Goal: Ask a question: Seek information or help from site administrators or community

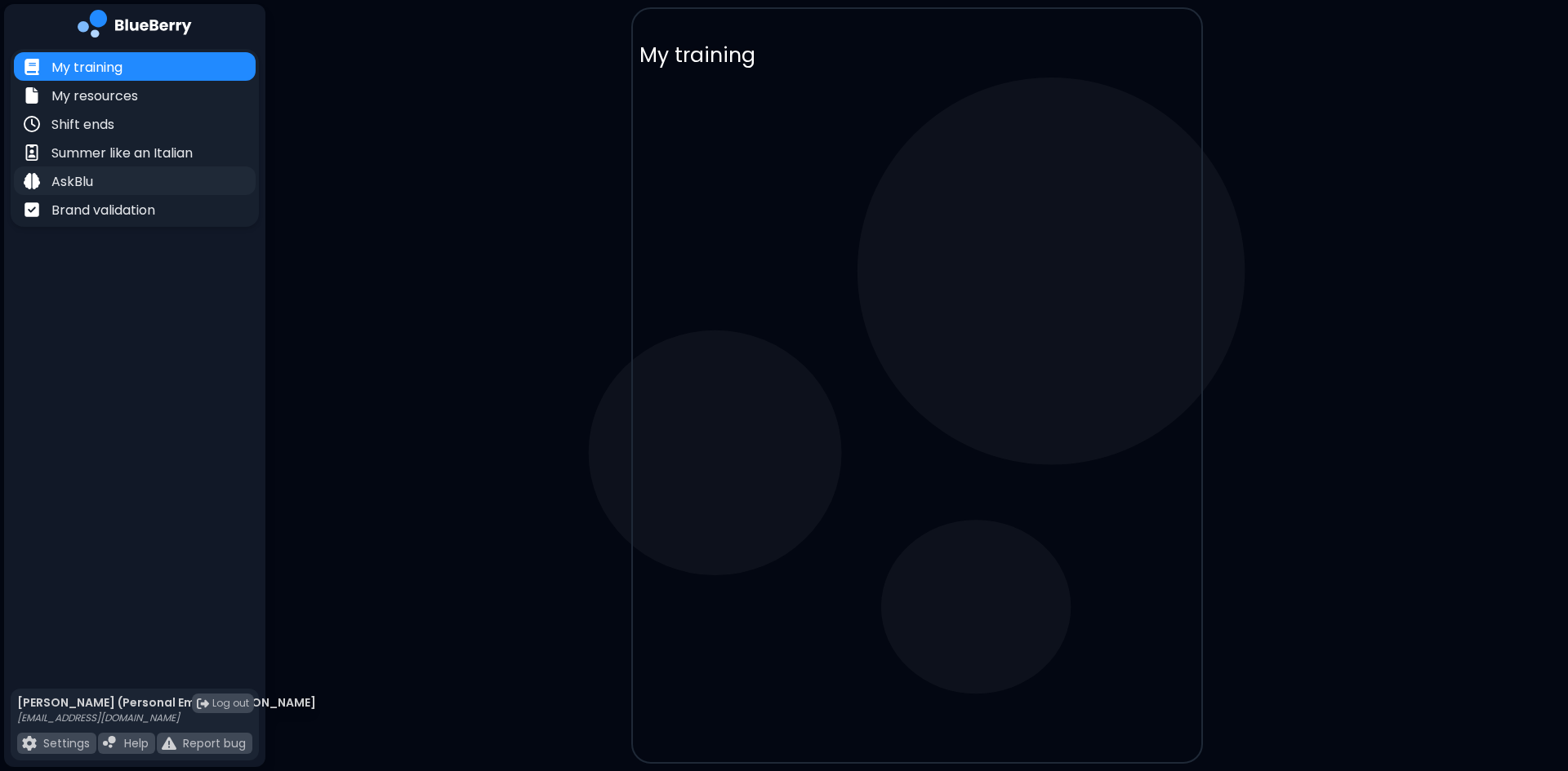
click at [115, 183] on div "AskBlu" at bounding box center [135, 181] width 242 height 28
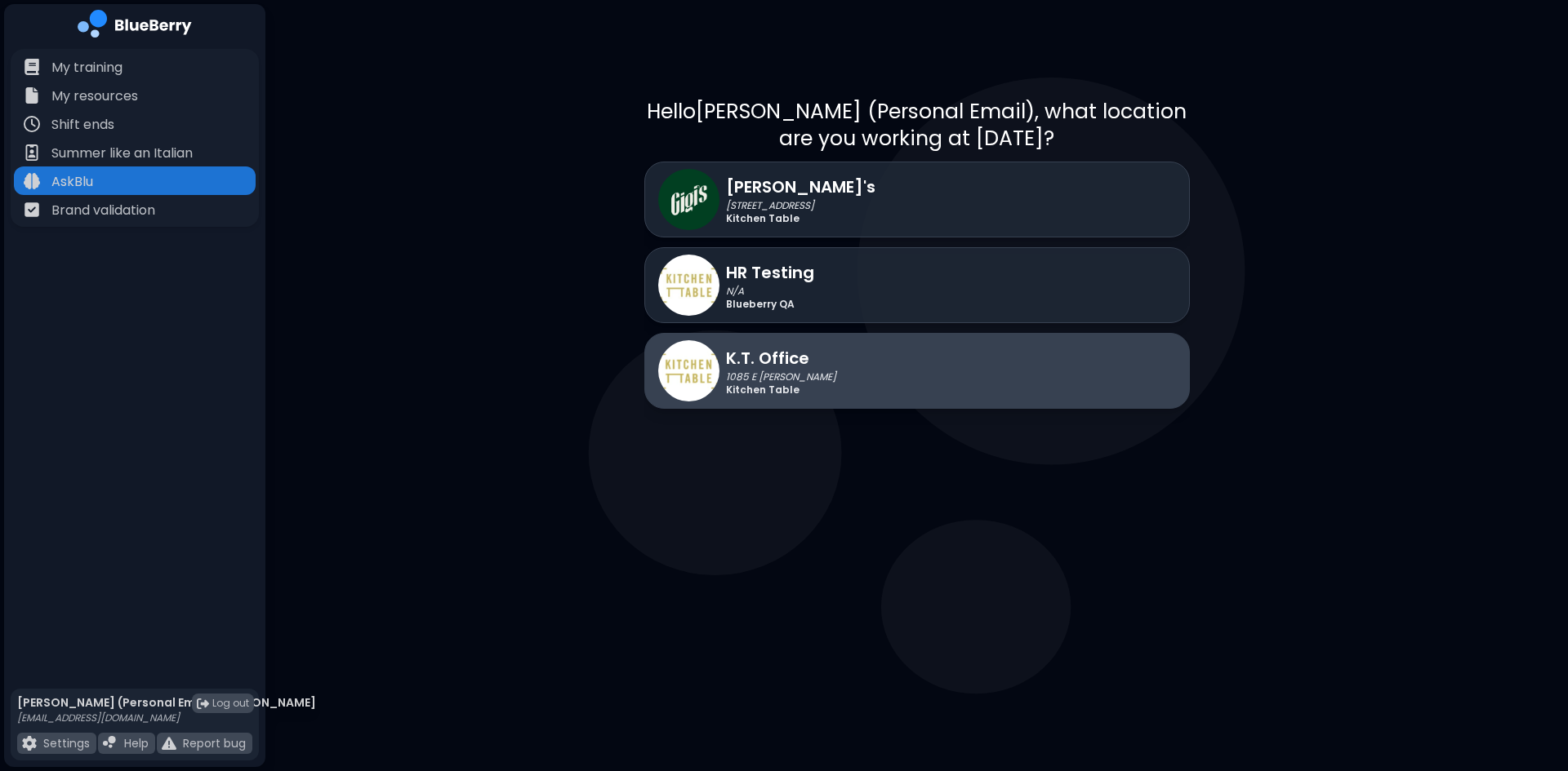
click at [828, 368] on div "K.T. Office 1085 E [PERSON_NAME] Kitchen Table" at bounding box center [917, 370] width 546 height 76
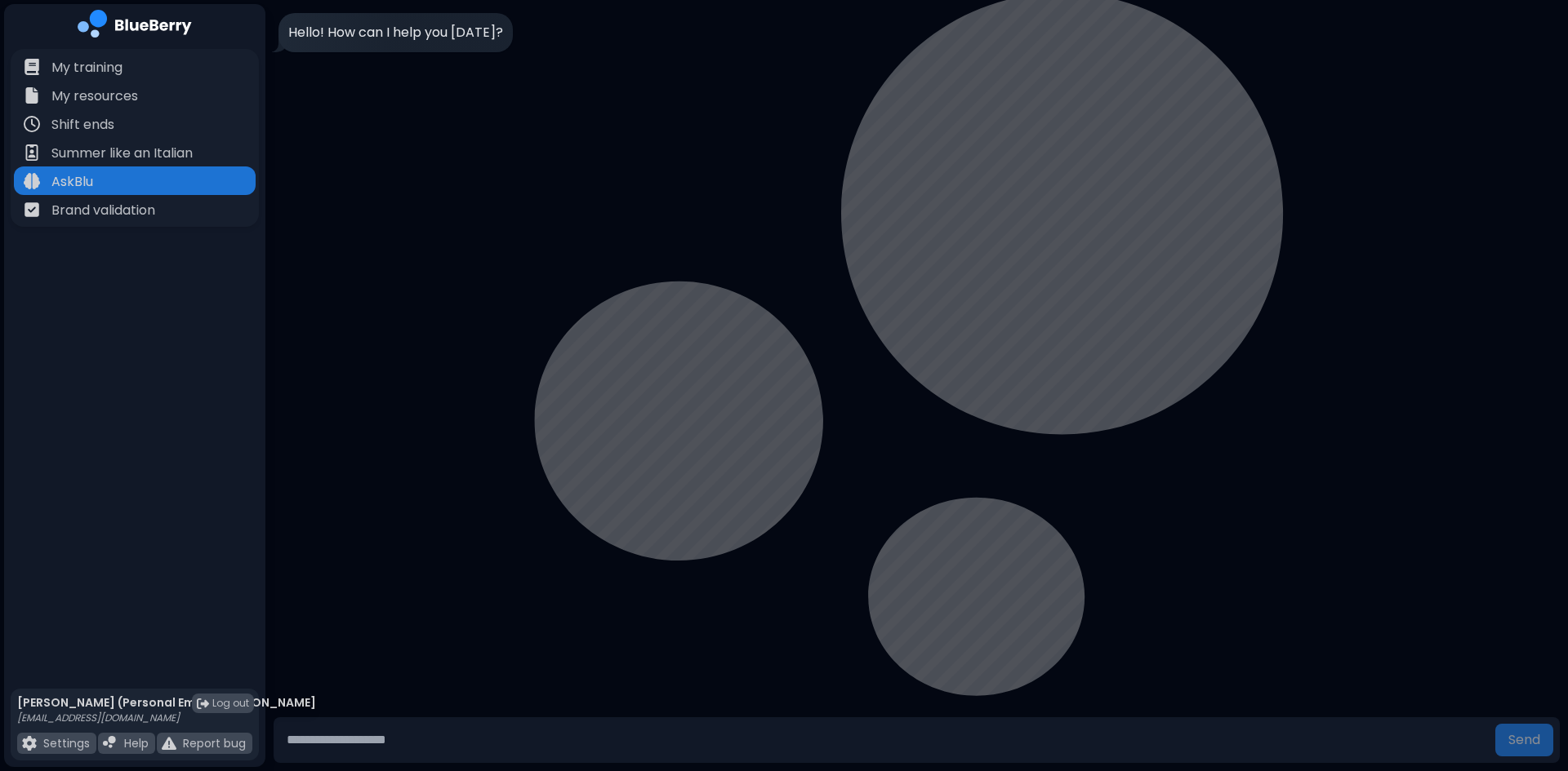
click at [542, 731] on input "text" at bounding box center [884, 740] width 1209 height 33
type input "**********"
click at [1495, 724] on button "Send" at bounding box center [1524, 740] width 58 height 33
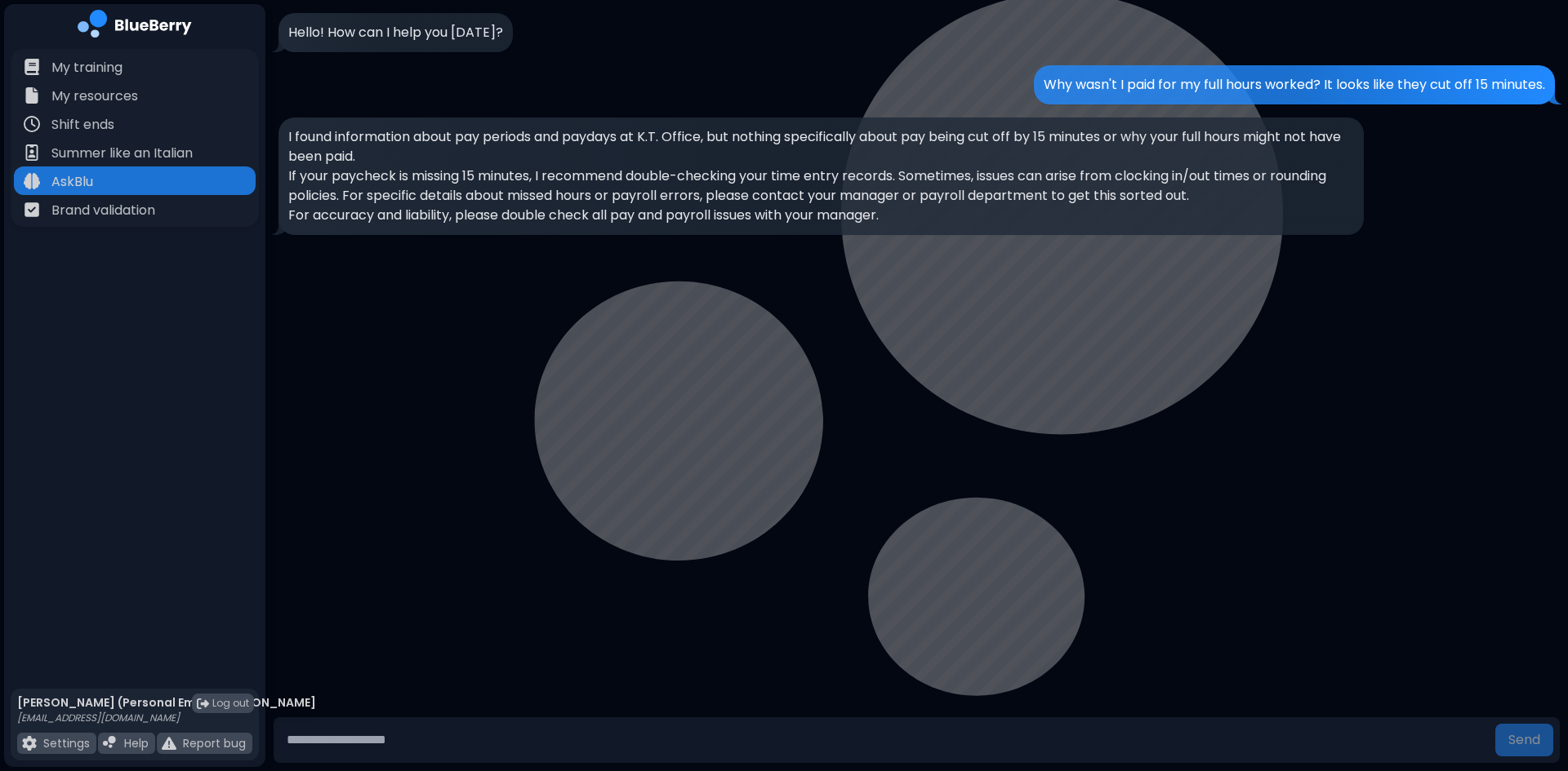
click at [606, 171] on p "If your paycheck is missing 15 minutes, I recommend double-checking your time e…" at bounding box center [820, 186] width 1066 height 39
click at [1093, 89] on p "Why wasn't I paid for my full hours worked? It looks like they cut off 15 minut…" at bounding box center [1293, 85] width 501 height 20
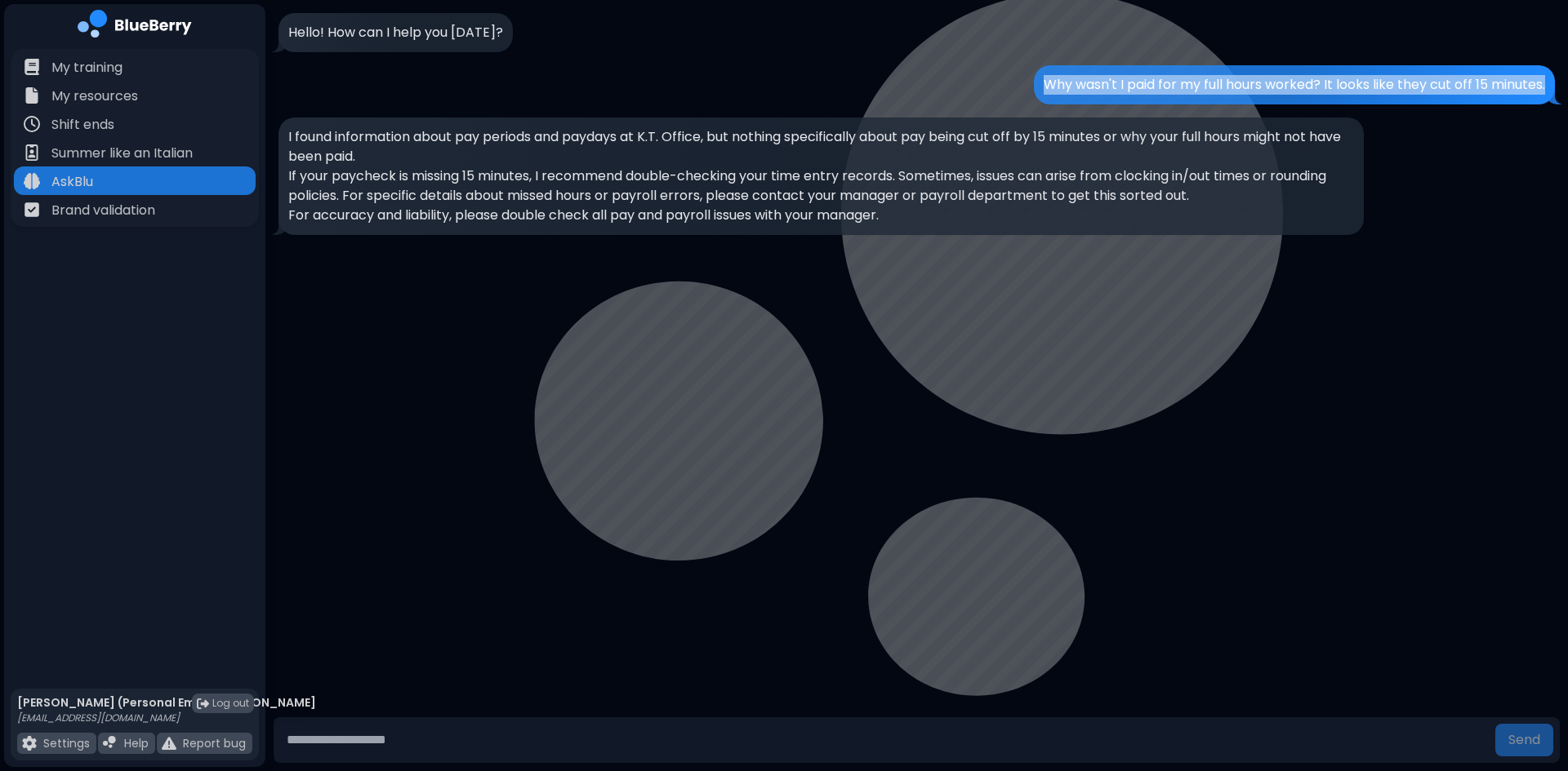
copy p "Why wasn't I paid for my full hours worked? It looks like they cut off 15 minut…"
click at [1153, 81] on p "Why wasn't I paid for my full hours worked? It looks like they cut off 15 minut…" at bounding box center [1293, 85] width 501 height 20
click at [1087, 98] on div "Why wasn't I paid for my full hours worked? It looks like they cut off 15 minut…" at bounding box center [1294, 85] width 521 height 39
click at [803, 184] on p "If your paycheck is missing 15 minutes, I recommend double-checking your time e…" at bounding box center [820, 186] width 1066 height 39
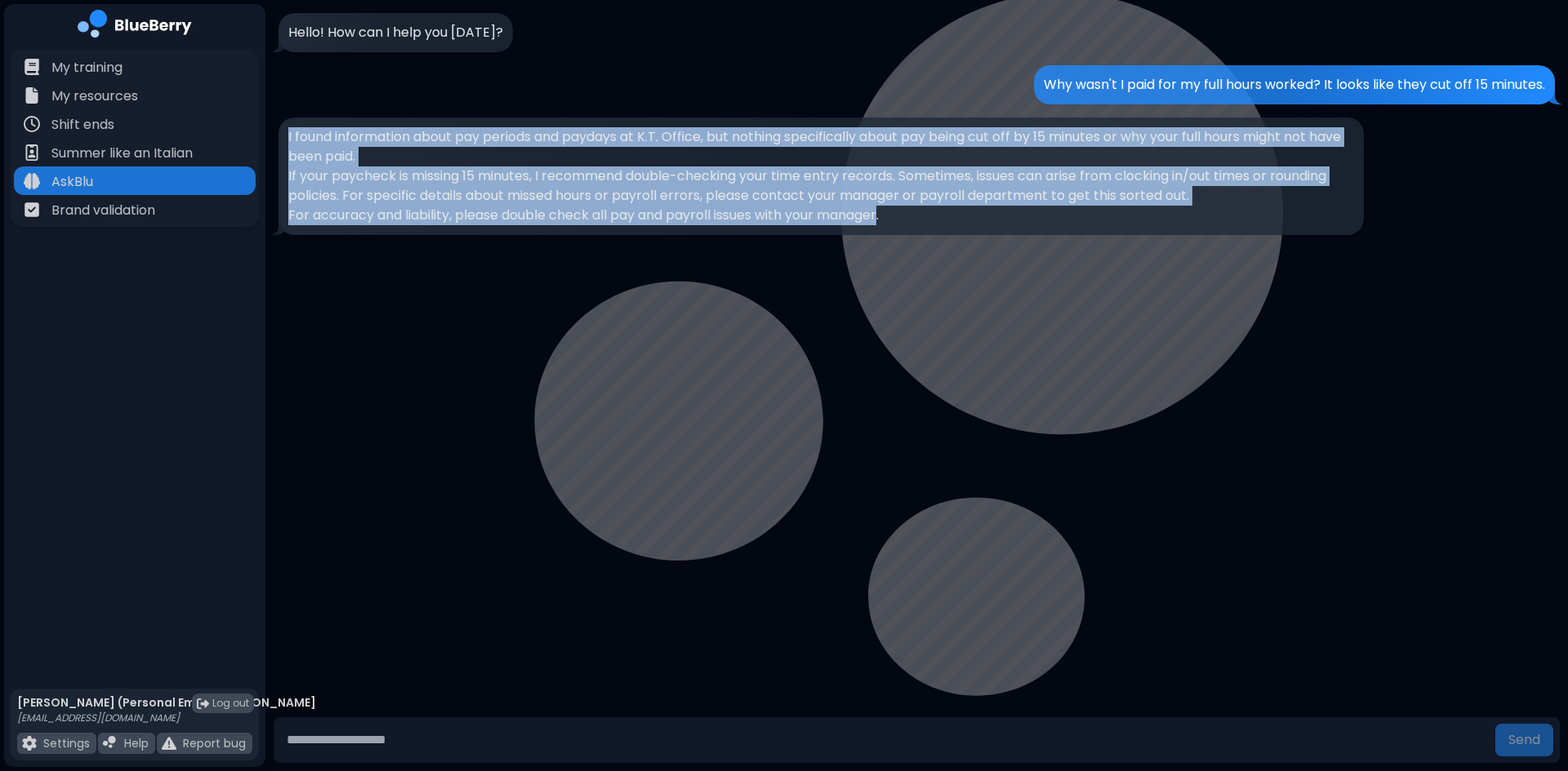
drag, startPoint x: 891, startPoint y: 216, endPoint x: 289, endPoint y: 136, distance: 607.3
click at [289, 136] on div "I found information about pay periods and paydays at K.T. Office, but nothing s…" at bounding box center [820, 176] width 1066 height 98
copy div "I found information about pay periods and paydays at K.T. Office, but nothing s…"
drag, startPoint x: 849, startPoint y: 309, endPoint x: 838, endPoint y: 309, distance: 11.0
click at [849, 309] on div "Hello! How can I help you [DATE]? Why wasn't I paid for my full hours worked? I…" at bounding box center [916, 356] width 1302 height 714
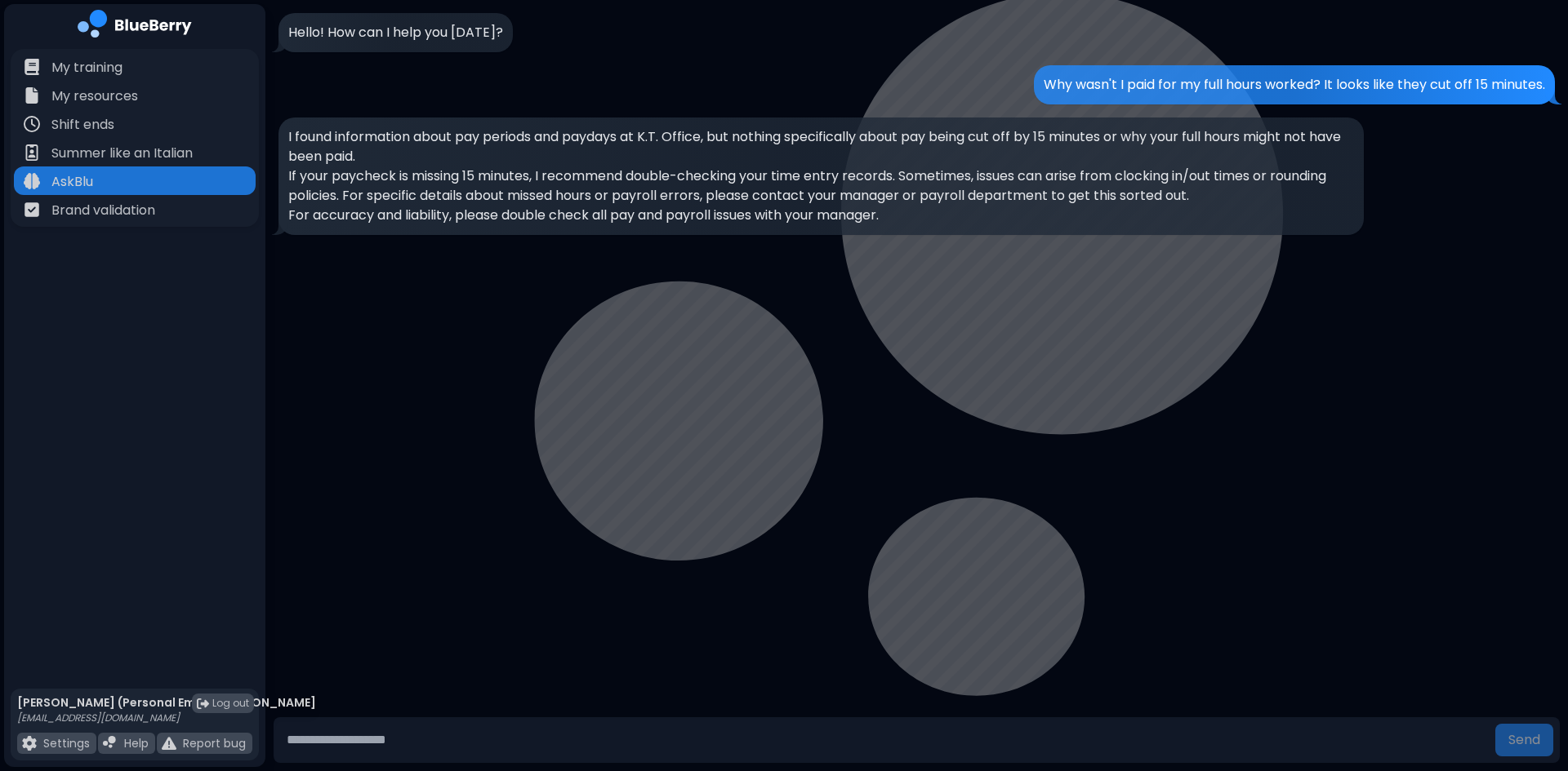
click at [440, 743] on form "Send" at bounding box center [916, 740] width 1286 height 46
click at [442, 743] on input "text" at bounding box center [884, 740] width 1209 height 33
type input "**********"
click at [1495, 724] on button "Send" at bounding box center [1524, 740] width 58 height 33
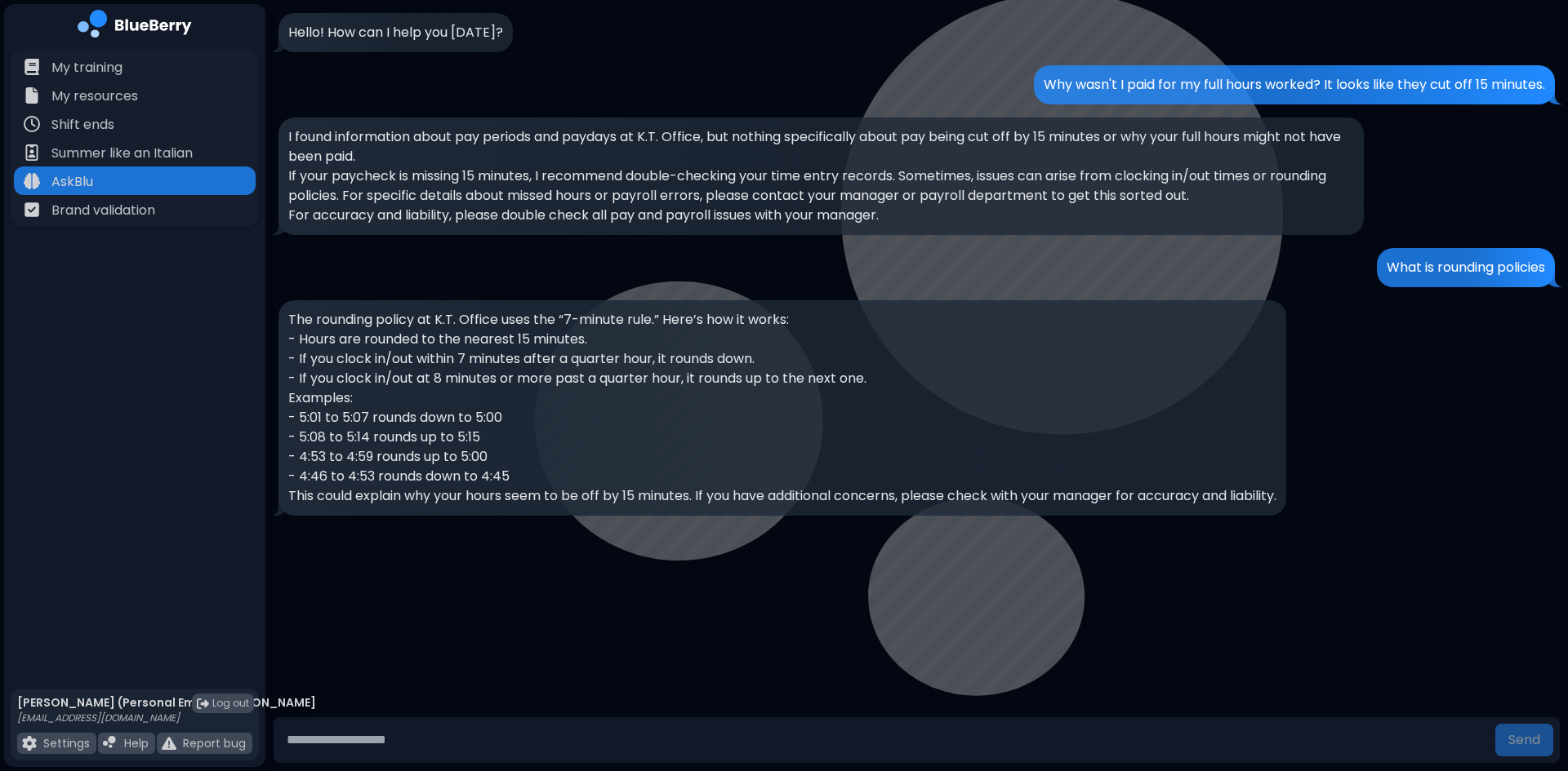
click at [1443, 275] on p "What is rounding policies" at bounding box center [1465, 267] width 158 height 20
click at [767, 436] on p "- 5:08 to 5:14 rounds up to 5:15" at bounding box center [782, 437] width 988 height 20
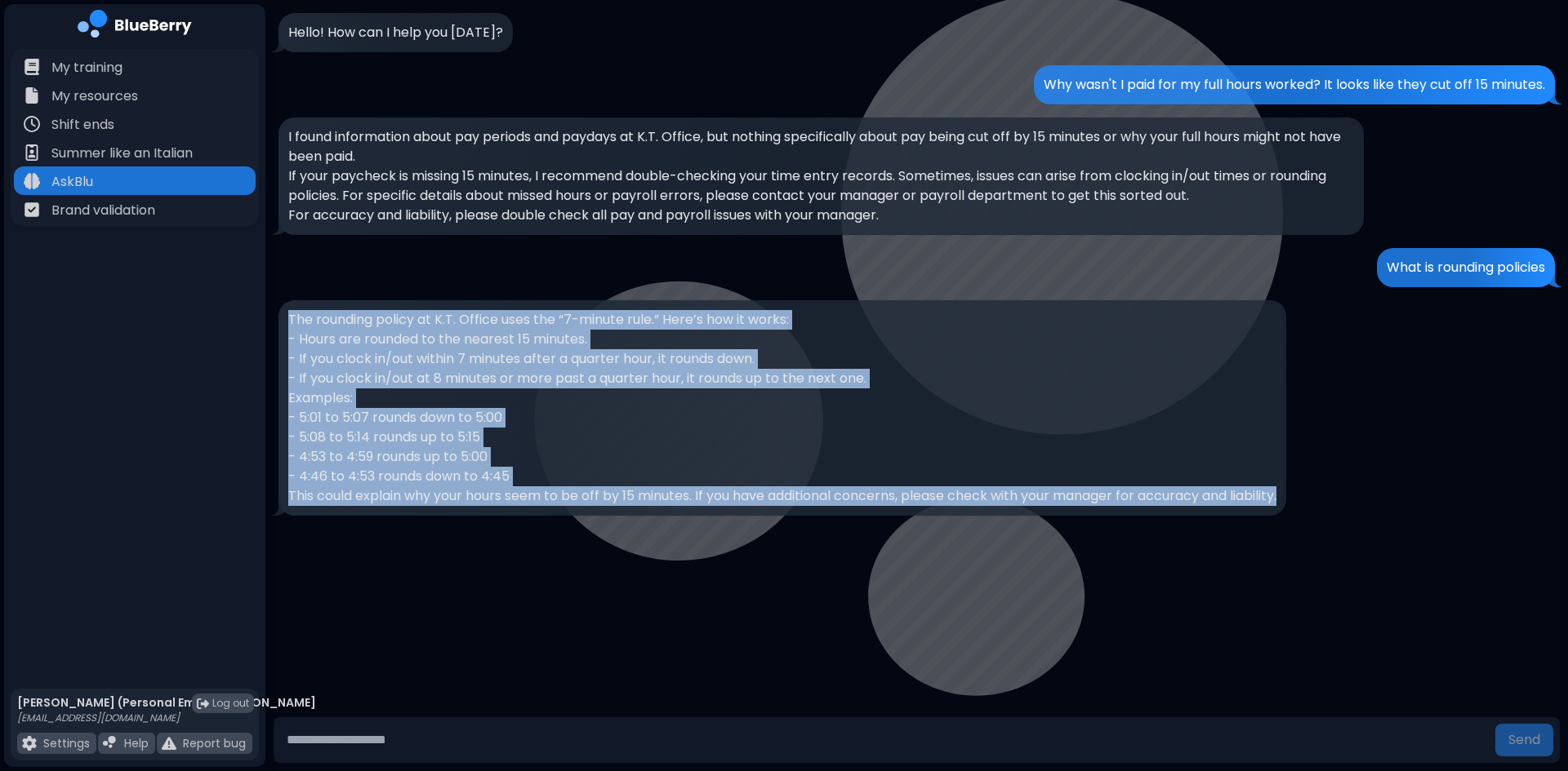
drag, startPoint x: 288, startPoint y: 316, endPoint x: 1314, endPoint y: 509, distance: 1044.0
click at [1314, 509] on div "The rounding policy at K.T. Office uses the “7-minute rule.” Here’s how it work…" at bounding box center [916, 407] width 1276 height 215
copy div "The rounding policy at K.T. Office uses the “7-minute rule.” Here’s how it work…"
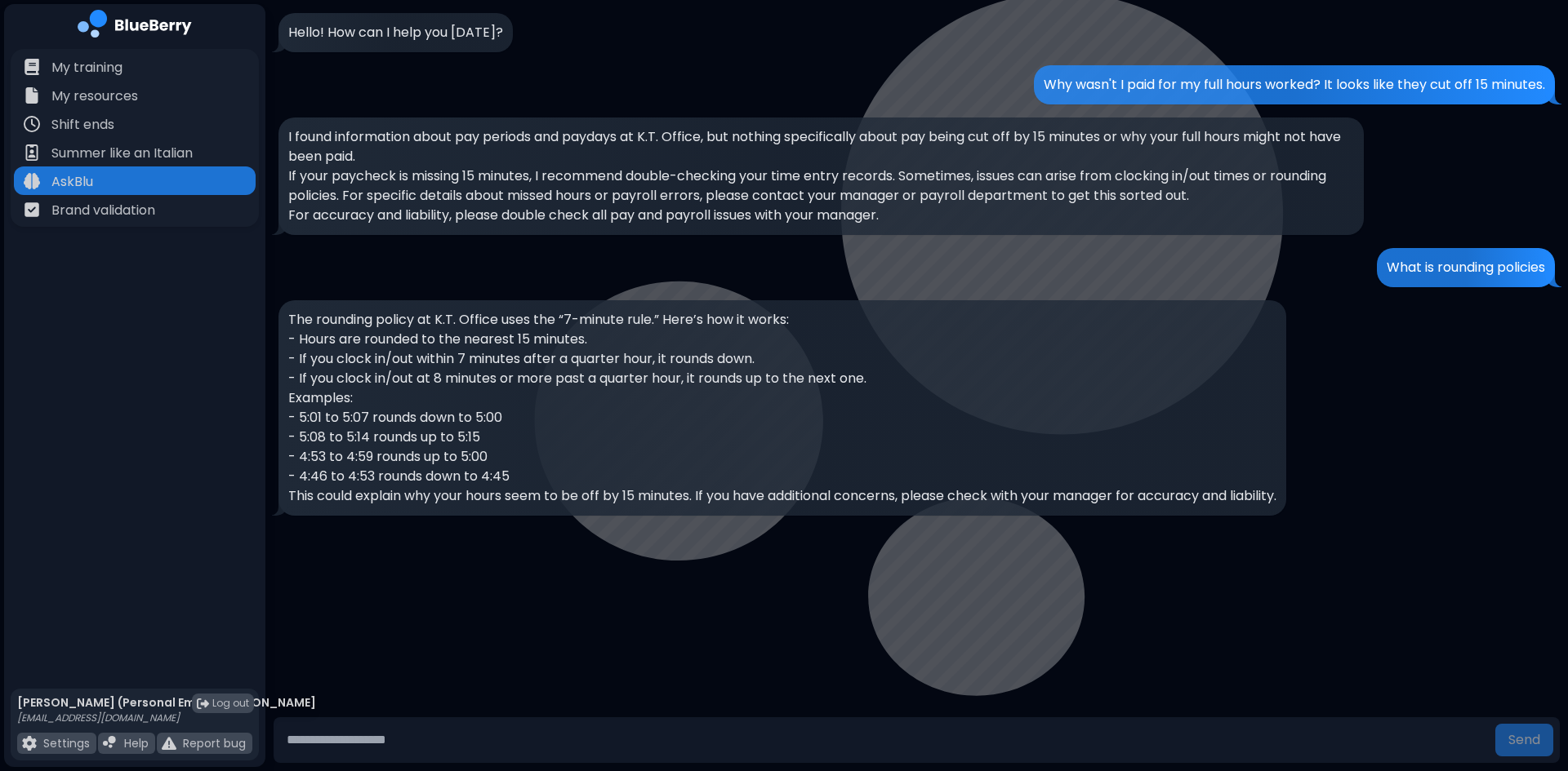
click at [450, 737] on input "text" at bounding box center [884, 740] width 1209 height 33
type input "*"
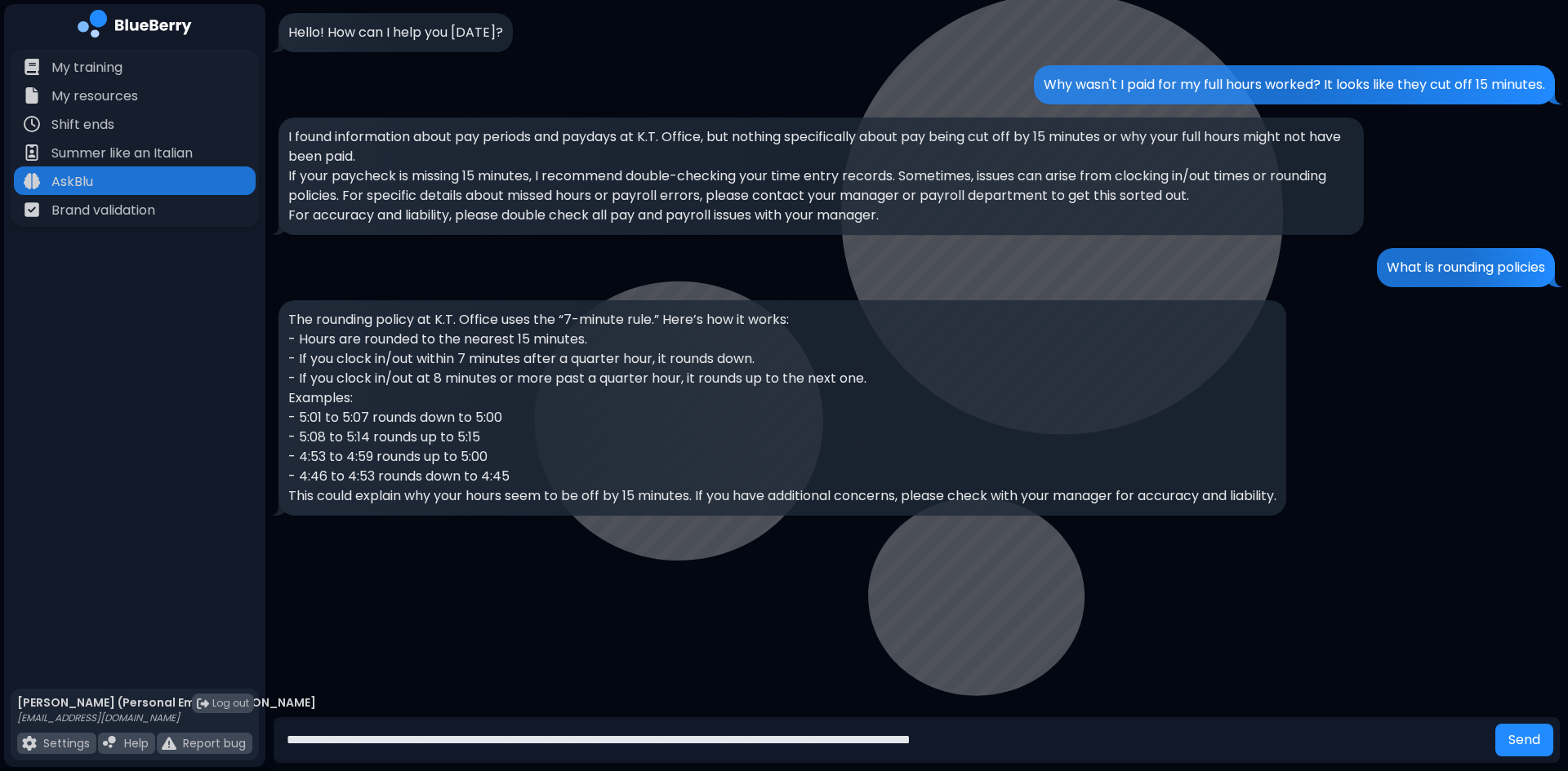
type input "**********"
click at [1495, 724] on button "Send" at bounding box center [1524, 740] width 58 height 33
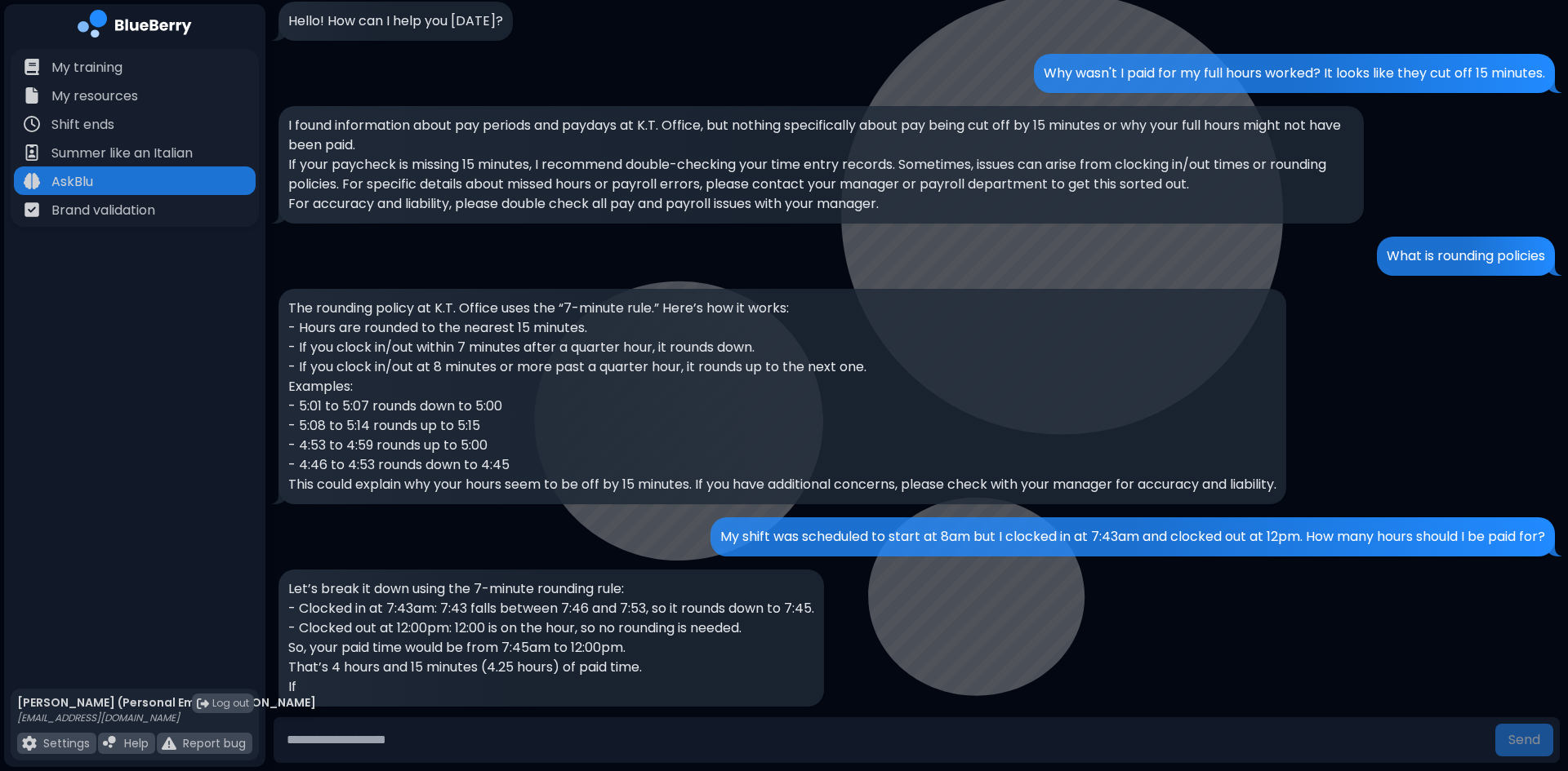
scroll to position [31, 0]
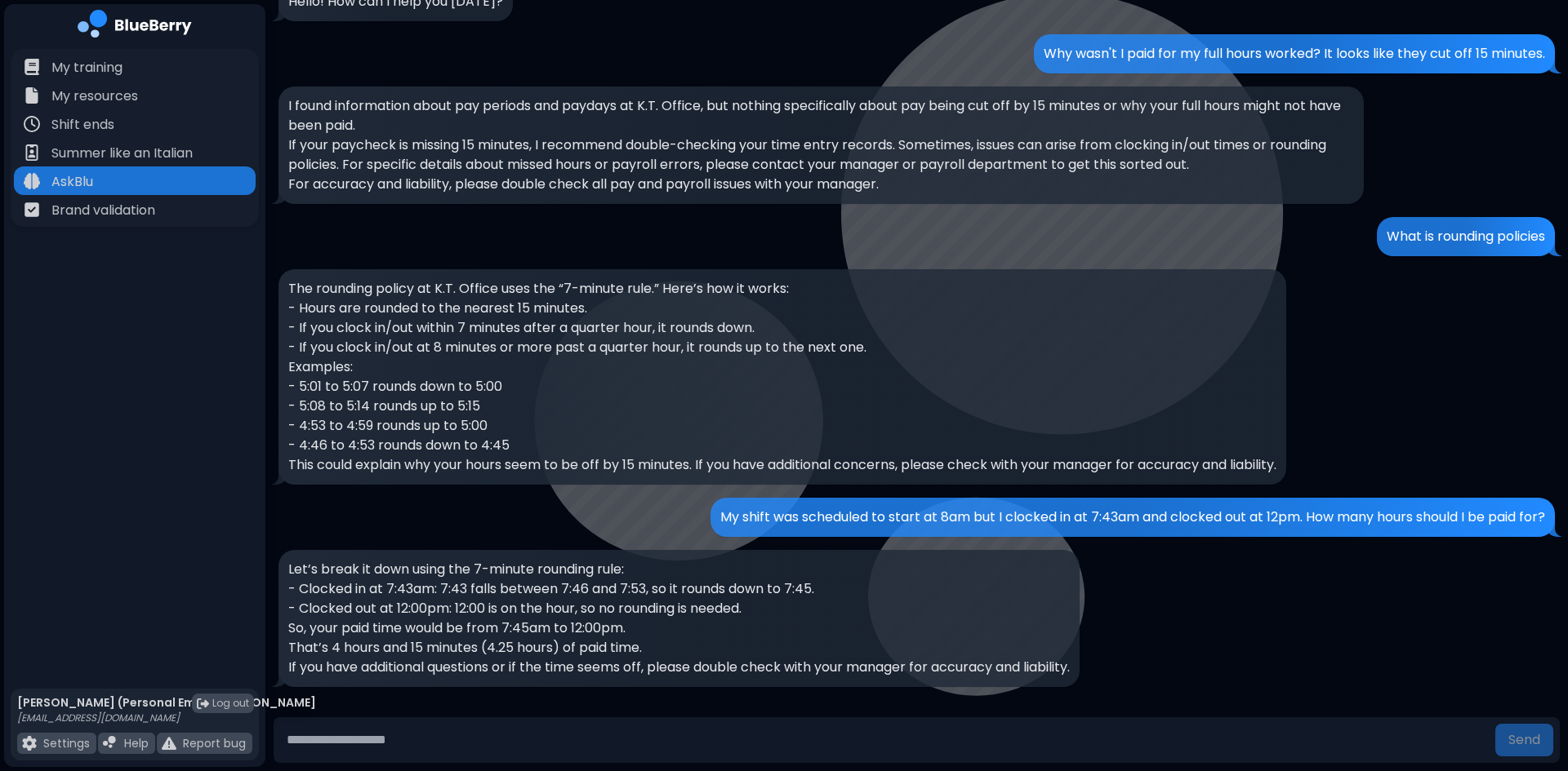
click at [820, 511] on p "My shift was scheduled to start at 8am but I clocked in at 7:43am and clocked o…" at bounding box center [1132, 517] width 825 height 20
click at [573, 622] on p "So, your paid time would be from 7:45am to 12:00pm." at bounding box center [678, 628] width 782 height 20
click at [408, 732] on input "text" at bounding box center [884, 740] width 1209 height 33
type input "**********"
click at [1495, 724] on button "Send" at bounding box center [1524, 740] width 58 height 33
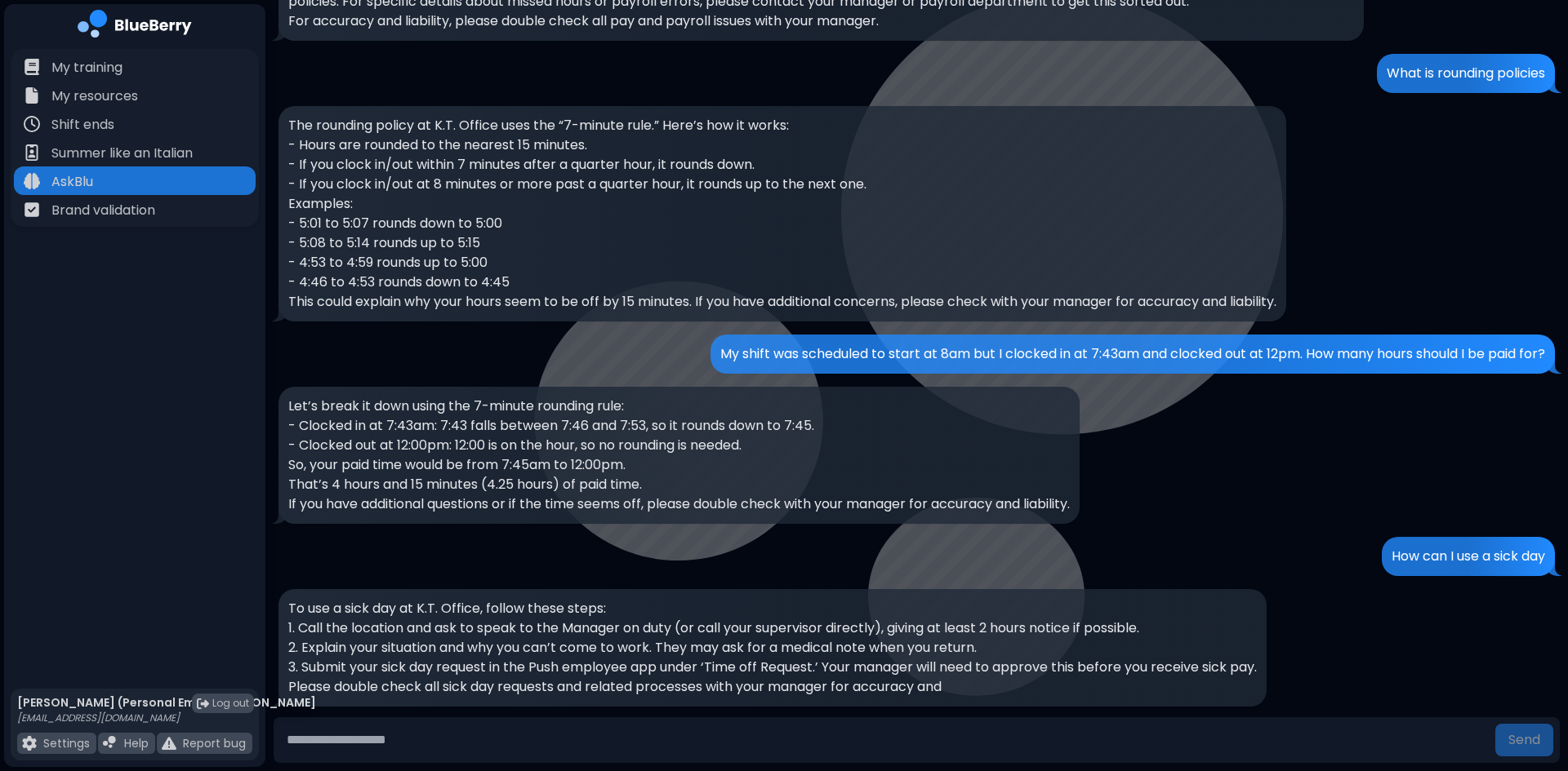
scroll to position [213, 0]
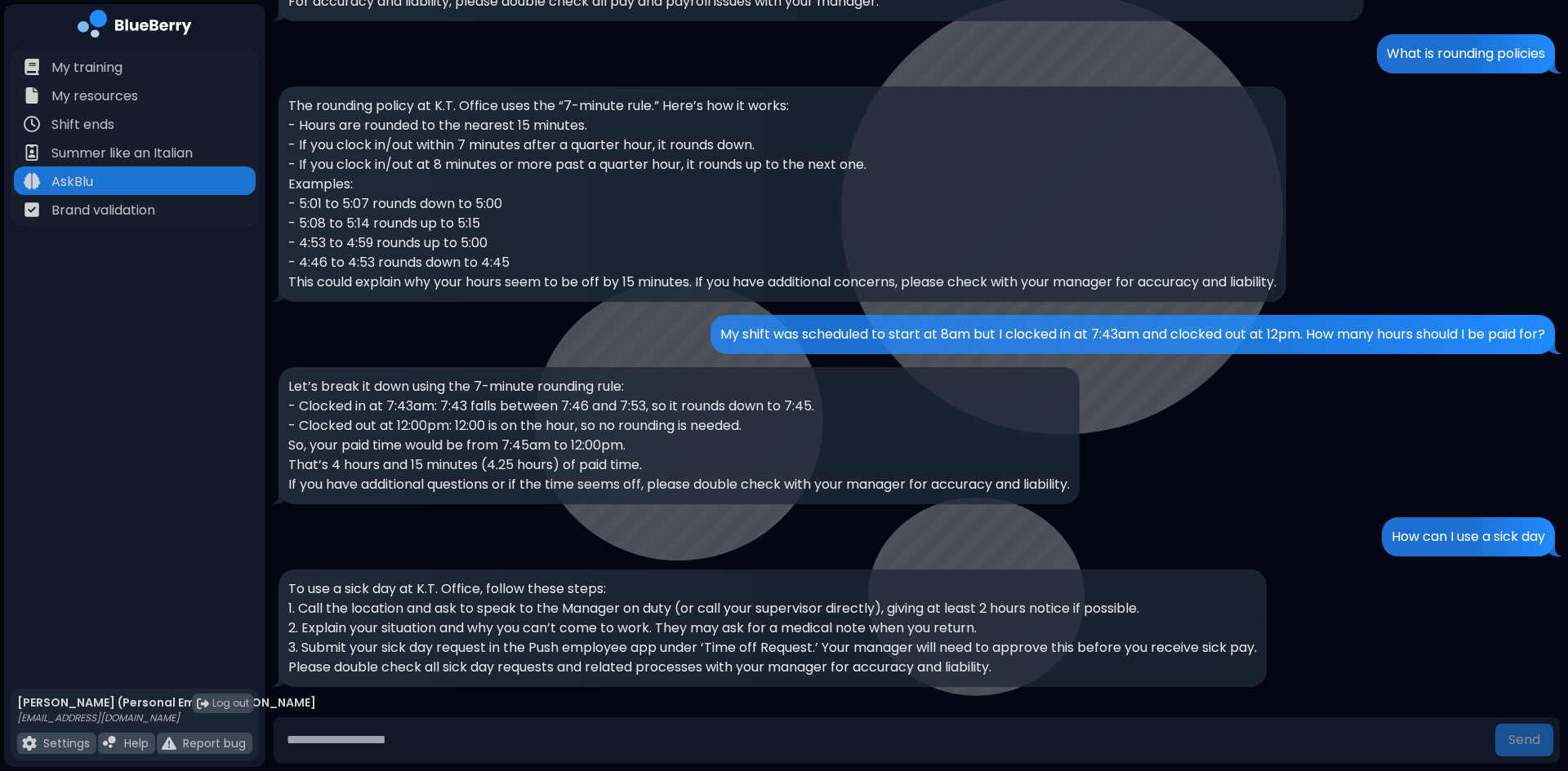
click at [1422, 547] on div "How can I use a sick day" at bounding box center [1468, 537] width 173 height 39
click at [778, 645] on p "3. Submit your sick day request in the Push employee app under ‘Time off Reques…" at bounding box center [771, 648] width 968 height 20
click at [521, 738] on input "text" at bounding box center [884, 740] width 1209 height 33
type input "*"
type input "**********"
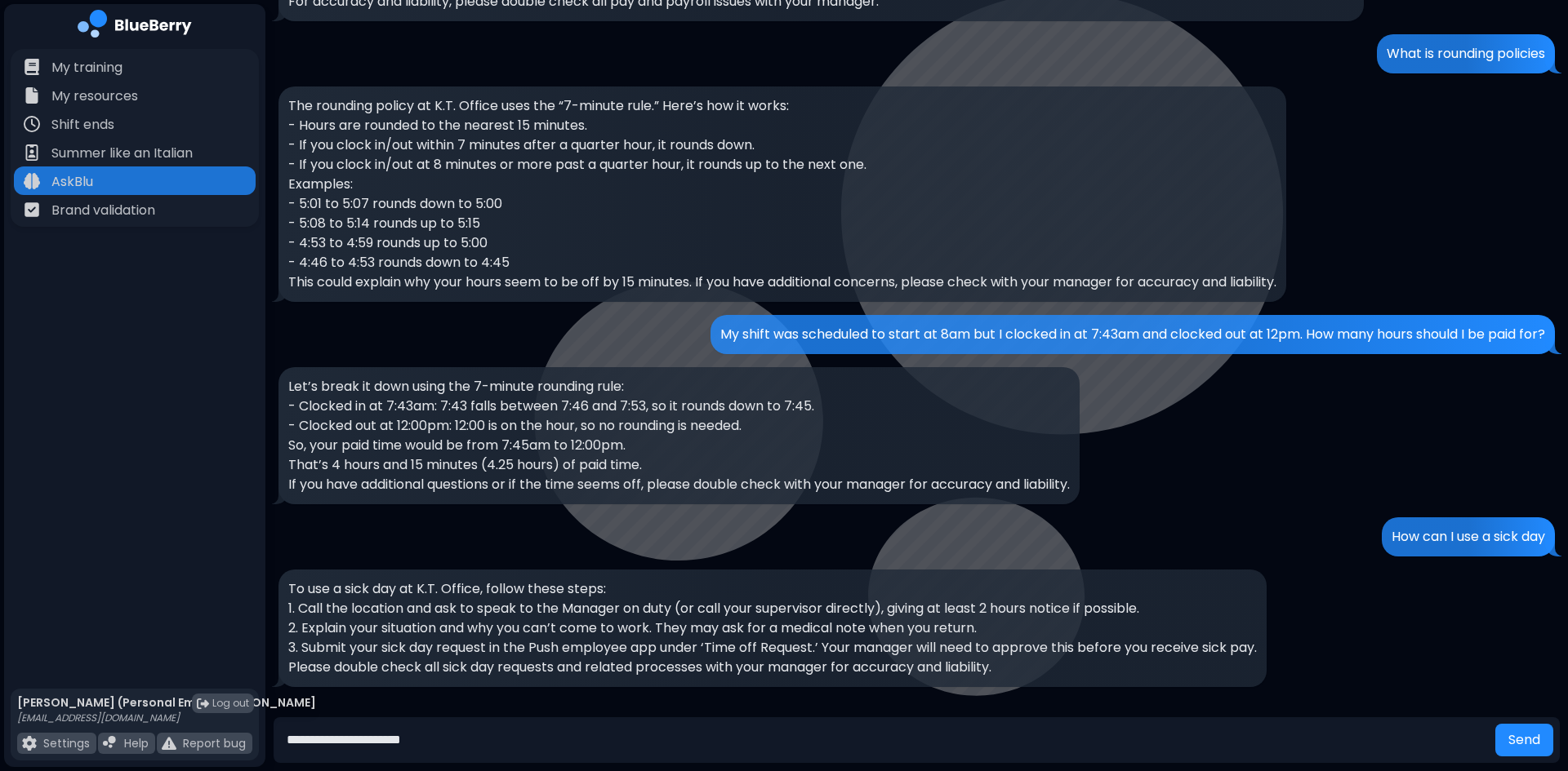
click at [1495, 724] on button "Send" at bounding box center [1524, 740] width 58 height 33
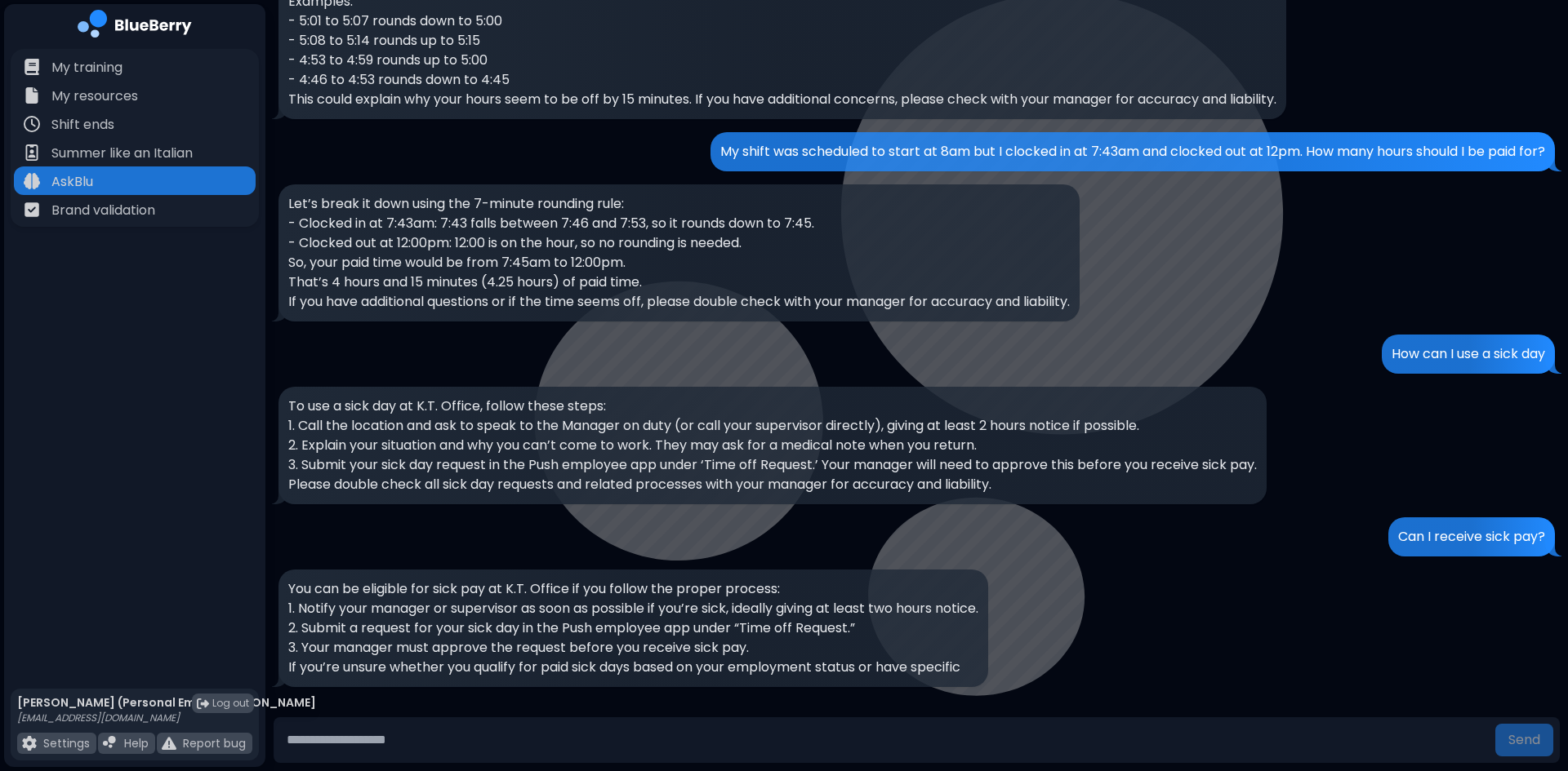
scroll to position [417, 0]
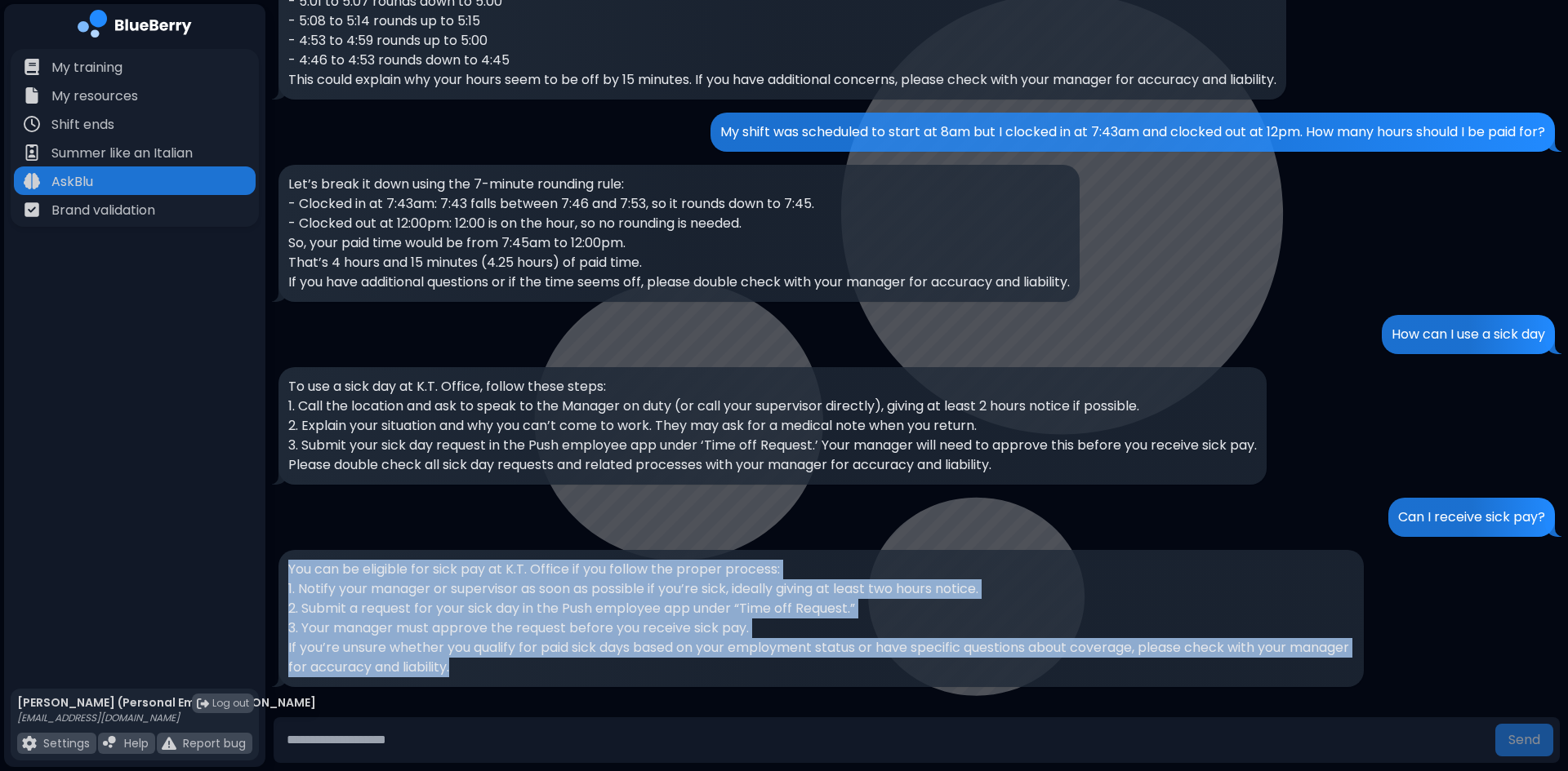
drag, startPoint x: 516, startPoint y: 668, endPoint x: 280, endPoint y: 565, distance: 257.5
click at [280, 565] on div "You can be eligible for sick pay at K.T. Office if you follow the proper proces…" at bounding box center [821, 619] width 1085 height 137
copy div "You can be eligible for sick pay at K.T. Office if you follow the proper proces…"
click at [449, 590] on p "1. Notify your manager or supervisor as soon as possible if you’re sick, ideall…" at bounding box center [820, 589] width 1066 height 20
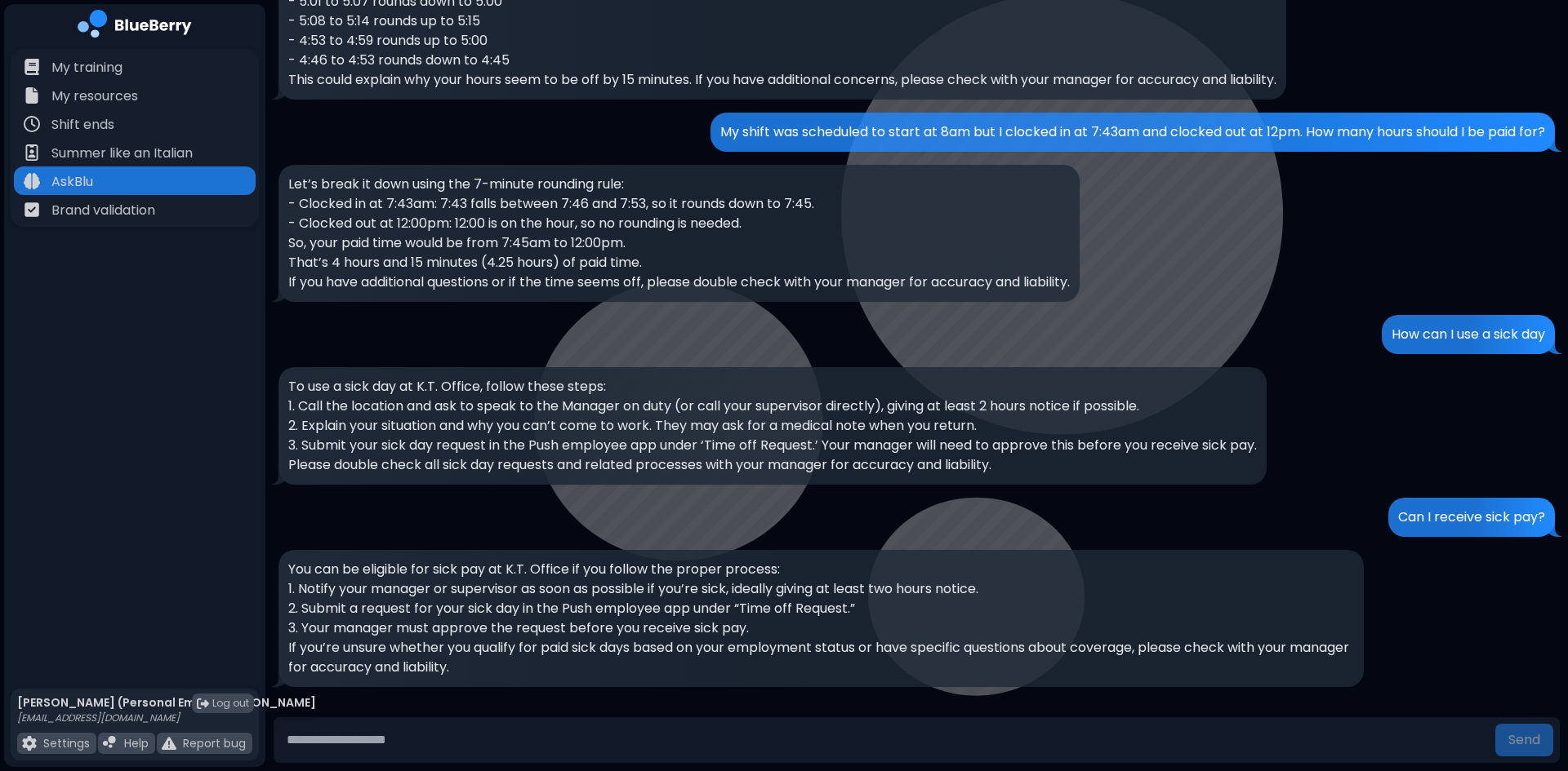
click at [1506, 523] on p "Can I receive sick pay?" at bounding box center [1471, 517] width 147 height 20
click at [445, 734] on input "text" at bounding box center [884, 740] width 1209 height 33
type input "**********"
click at [1495, 724] on button "Send" at bounding box center [1524, 740] width 58 height 33
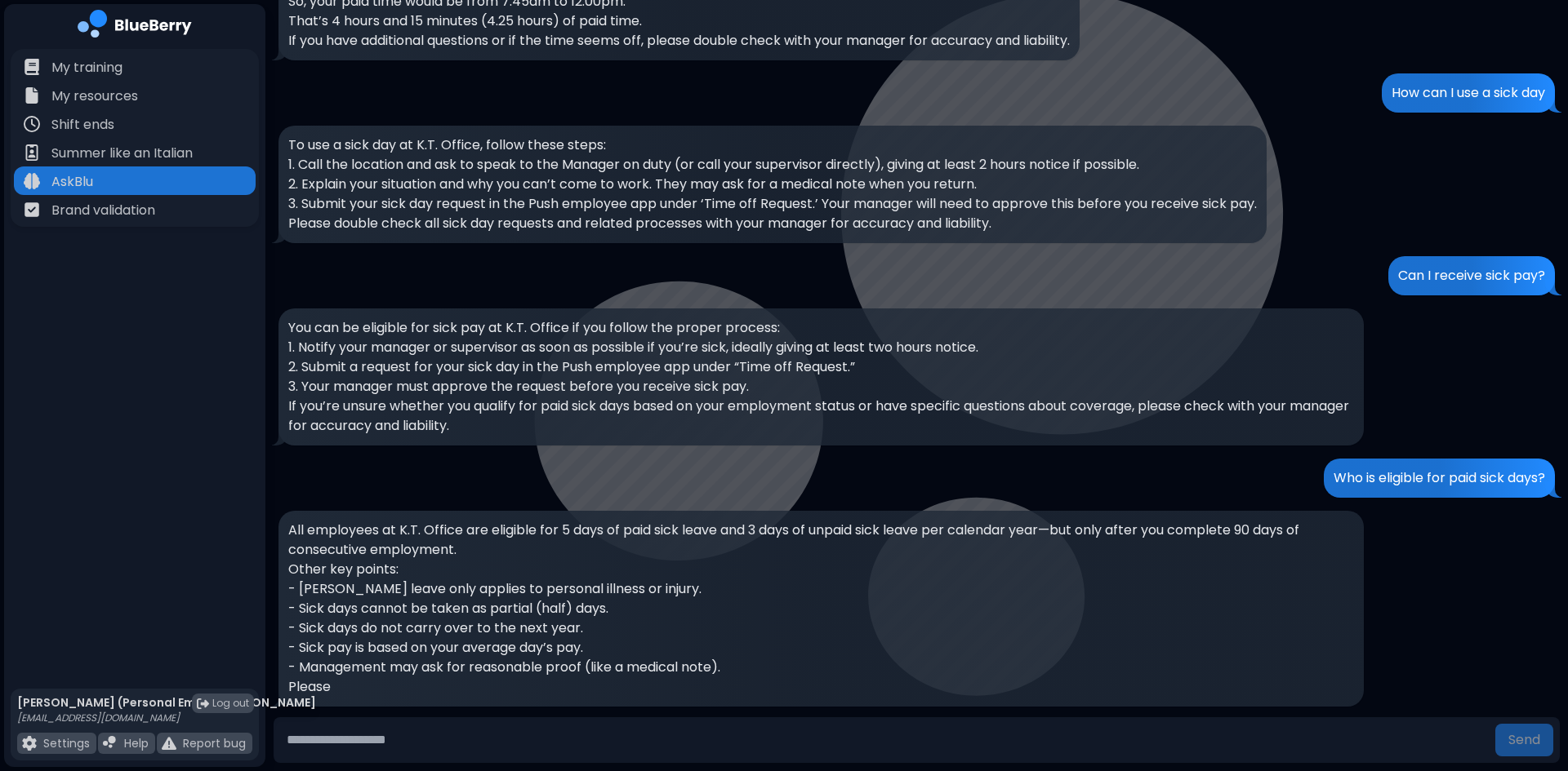
scroll to position [677, 0]
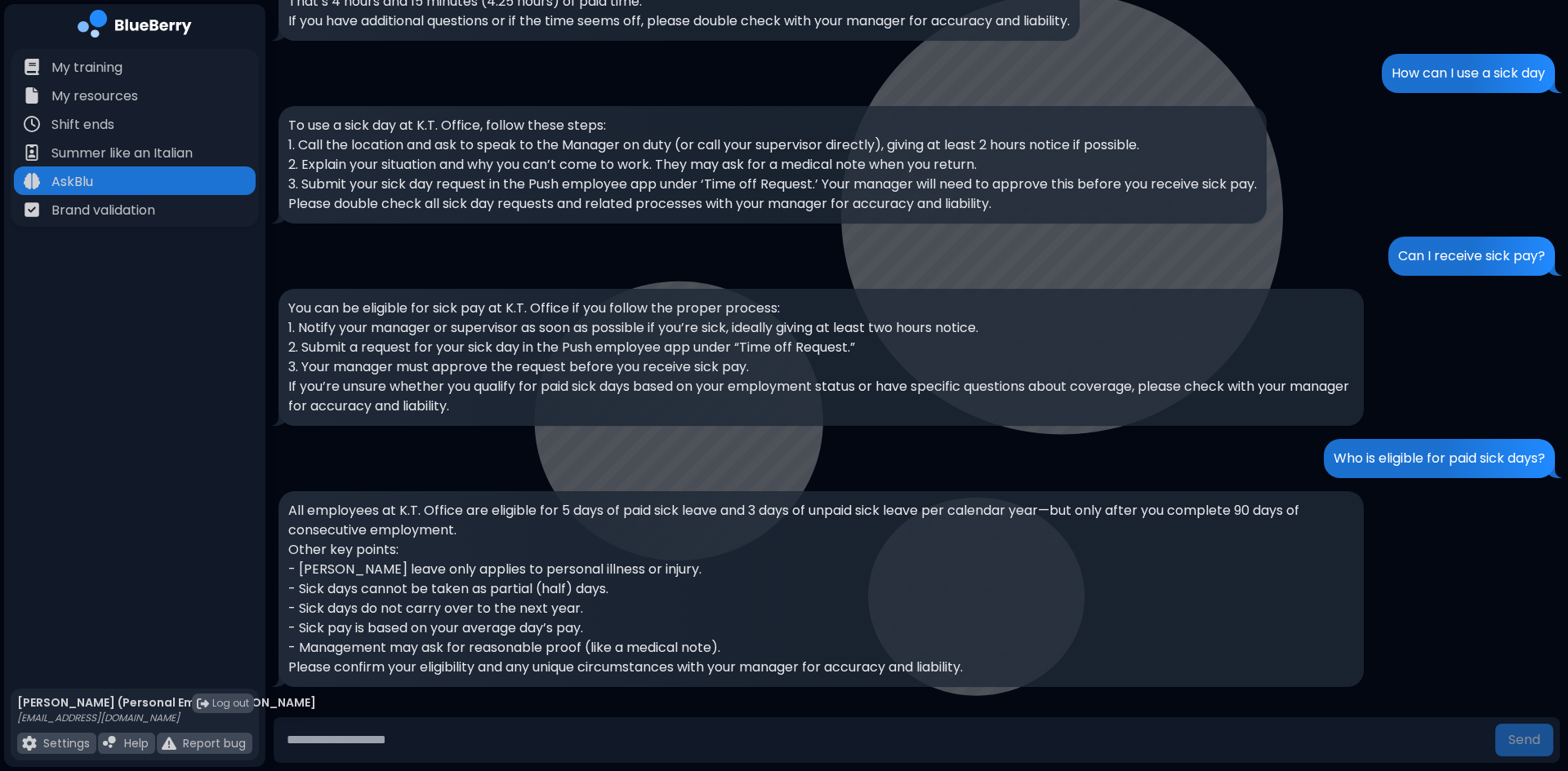
click at [649, 532] on p "All employees at K.T. Office are eligible for 5 days of paid sick leave and 3 d…" at bounding box center [820, 521] width 1066 height 39
click at [1424, 461] on p "Who is eligible for paid sick days?" at bounding box center [1438, 458] width 212 height 20
click at [652, 627] on p "- Sick pay is based on your average day’s pay." at bounding box center [820, 628] width 1066 height 20
click at [393, 736] on input "text" at bounding box center [884, 740] width 1209 height 33
type input "**********"
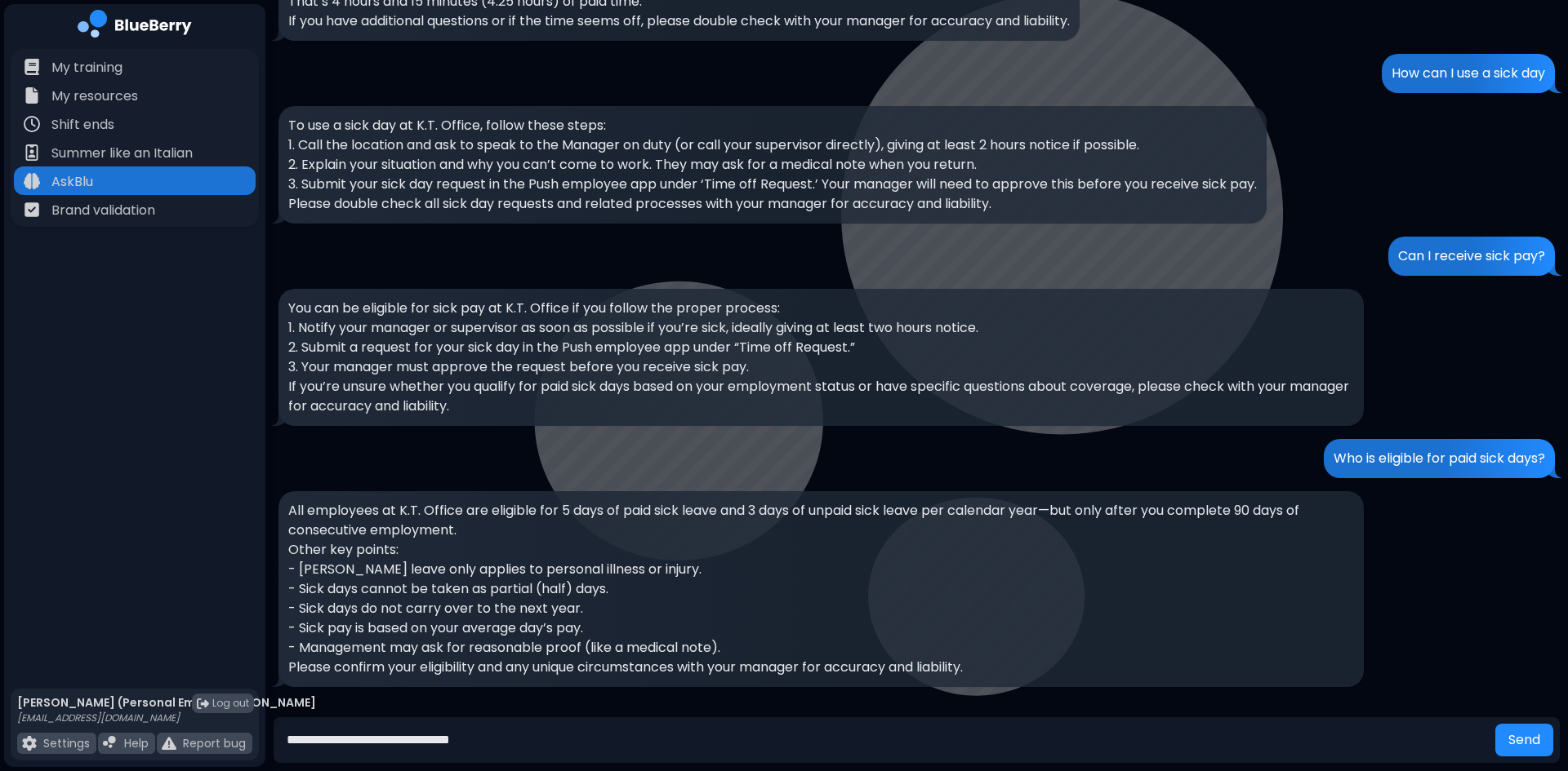
click at [1495, 724] on button "Send" at bounding box center [1524, 740] width 58 height 33
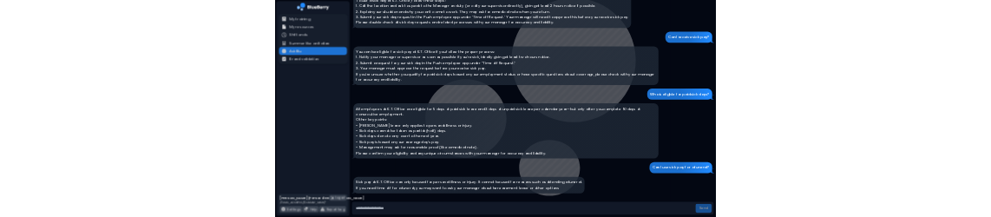
scroll to position [873, 0]
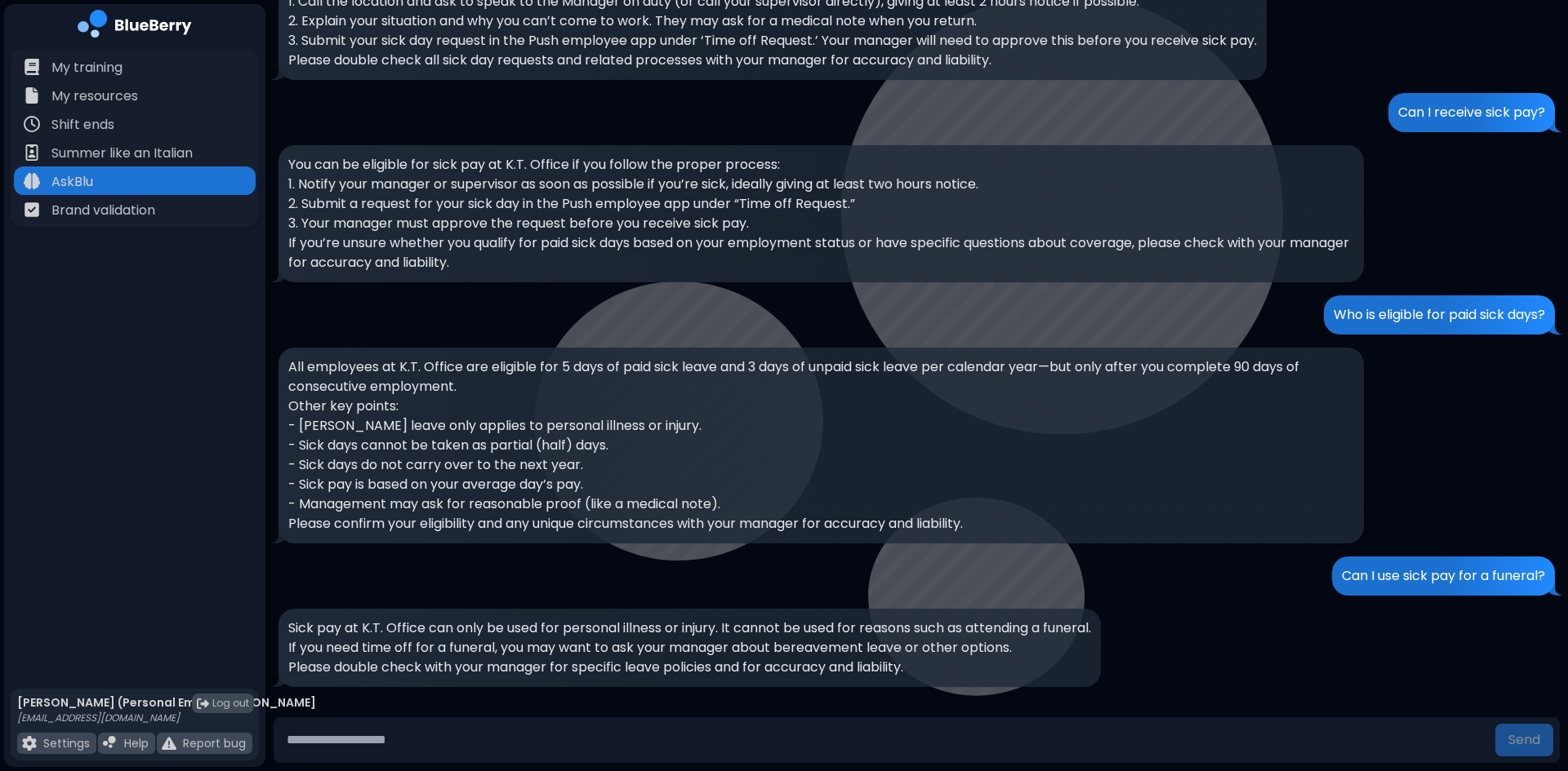
click at [1475, 582] on p "Can I use sick pay for a funeral?" at bounding box center [1443, 575] width 203 height 20
click at [672, 634] on p "Sick pay at K.T. Office can only be used for personal illness or injury. It can…" at bounding box center [689, 628] width 802 height 20
click at [556, 743] on input "text" at bounding box center [884, 740] width 1209 height 33
click at [432, 743] on input "text" at bounding box center [884, 740] width 1209 height 33
type input "**********"
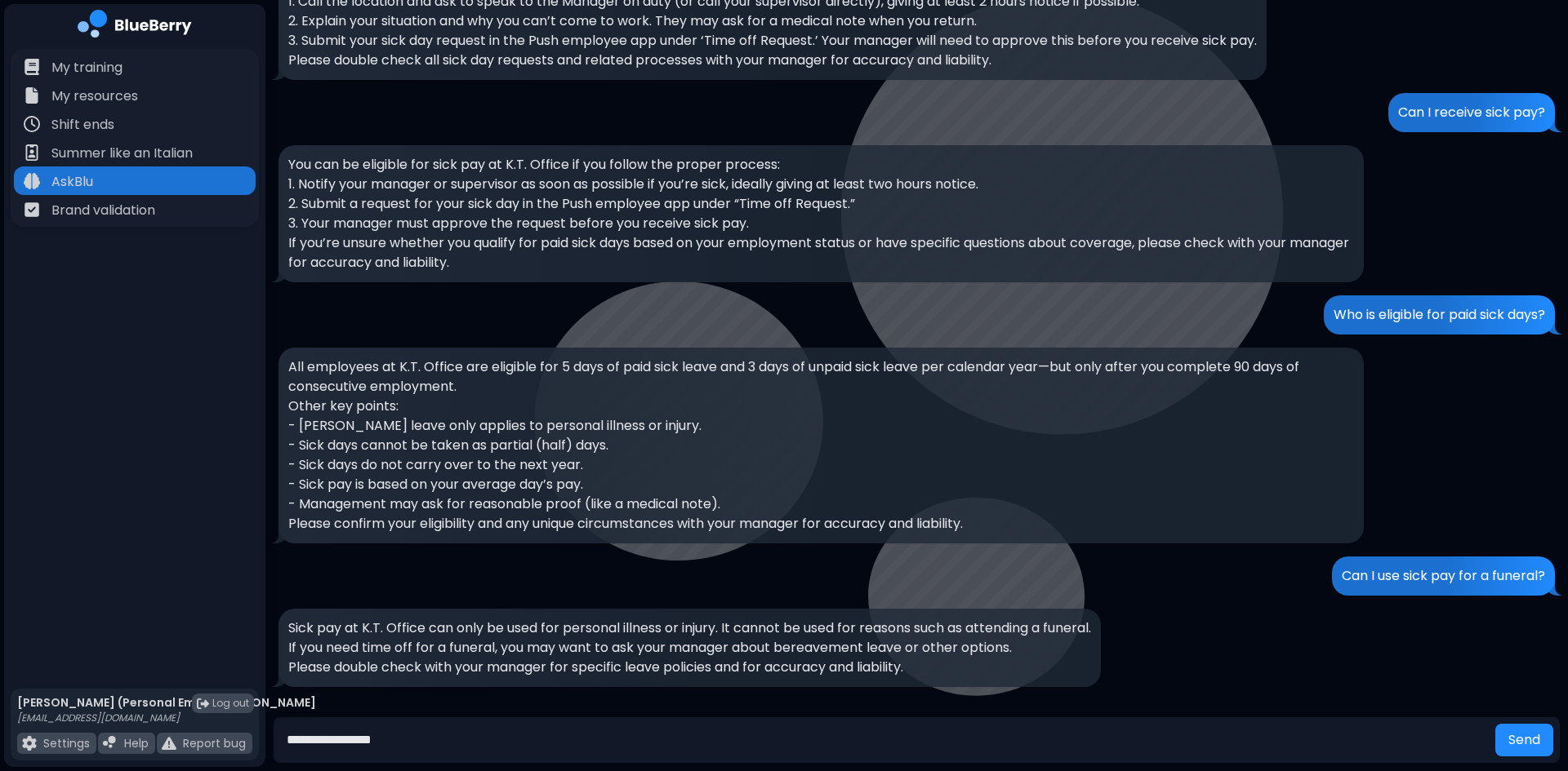
click at [1495, 724] on button "Send" at bounding box center [1524, 740] width 58 height 33
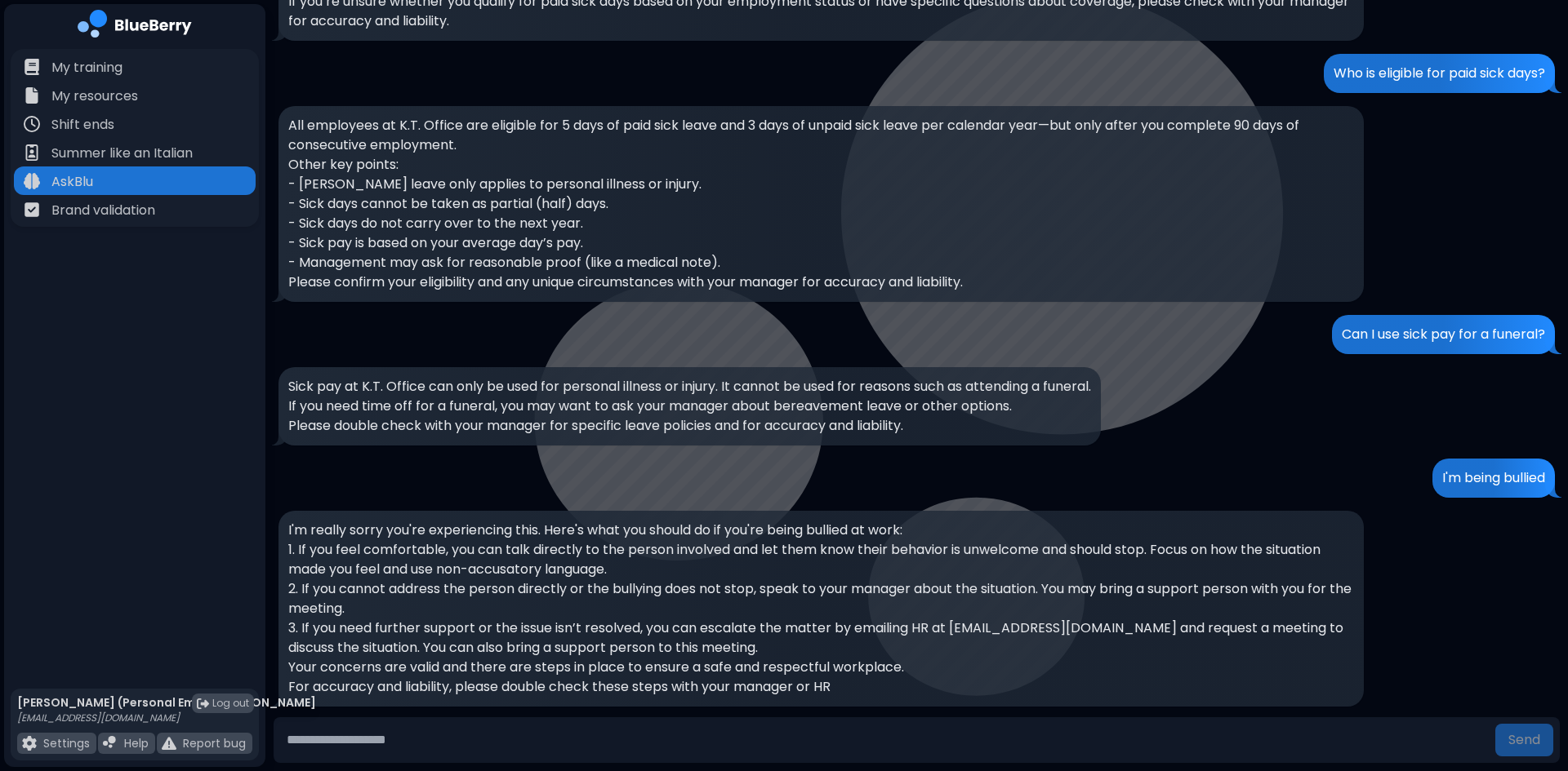
scroll to position [1082, 0]
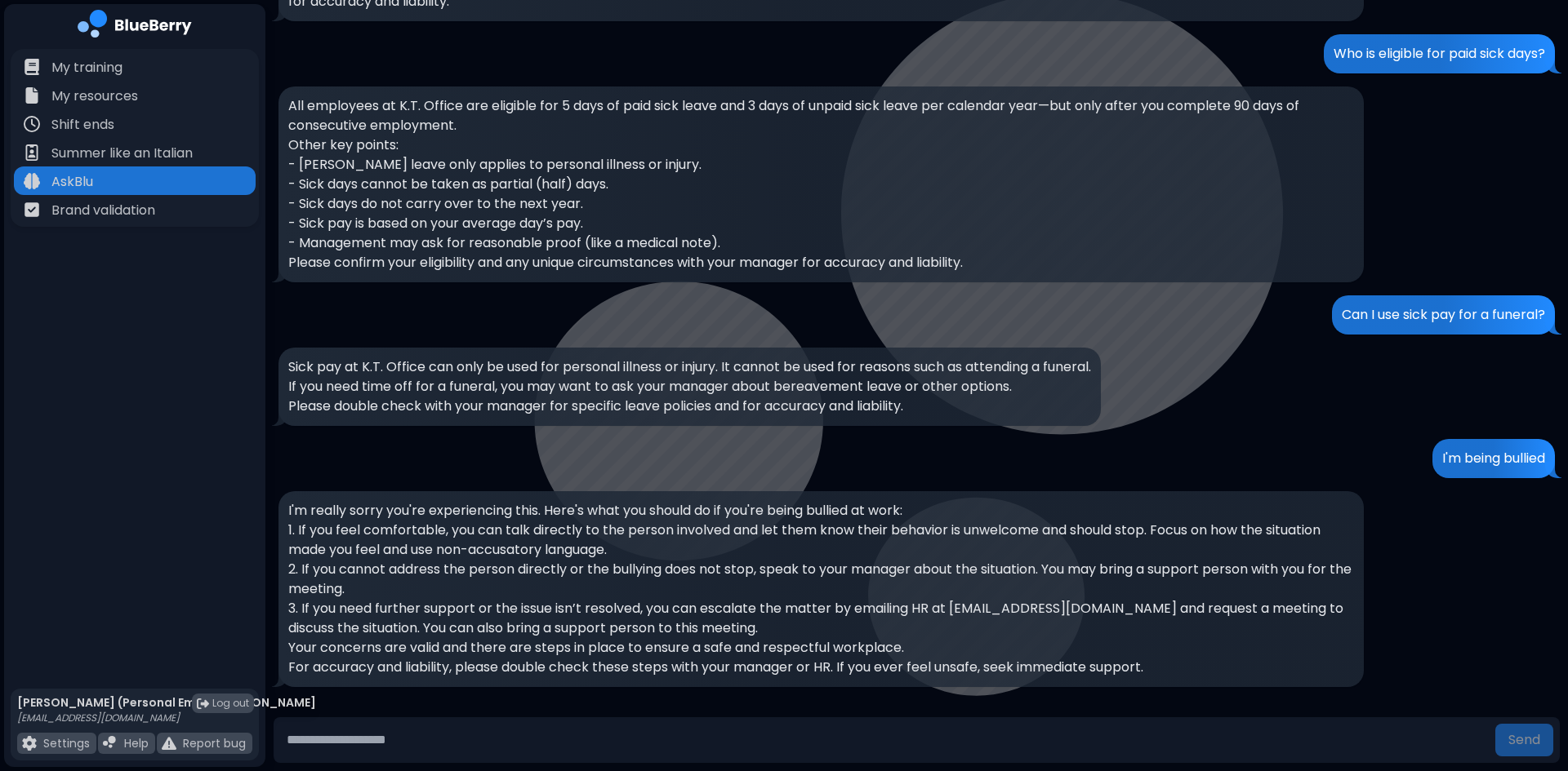
click at [1476, 466] on p "I'm being bullied" at bounding box center [1493, 458] width 103 height 20
click at [646, 561] on p "2. If you cannot address the person directly or the bullying does not stop, spe…" at bounding box center [820, 579] width 1066 height 39
click at [451, 739] on input "text" at bounding box center [884, 740] width 1209 height 33
type input "**********"
click at [1495, 724] on button "Send" at bounding box center [1524, 740] width 58 height 33
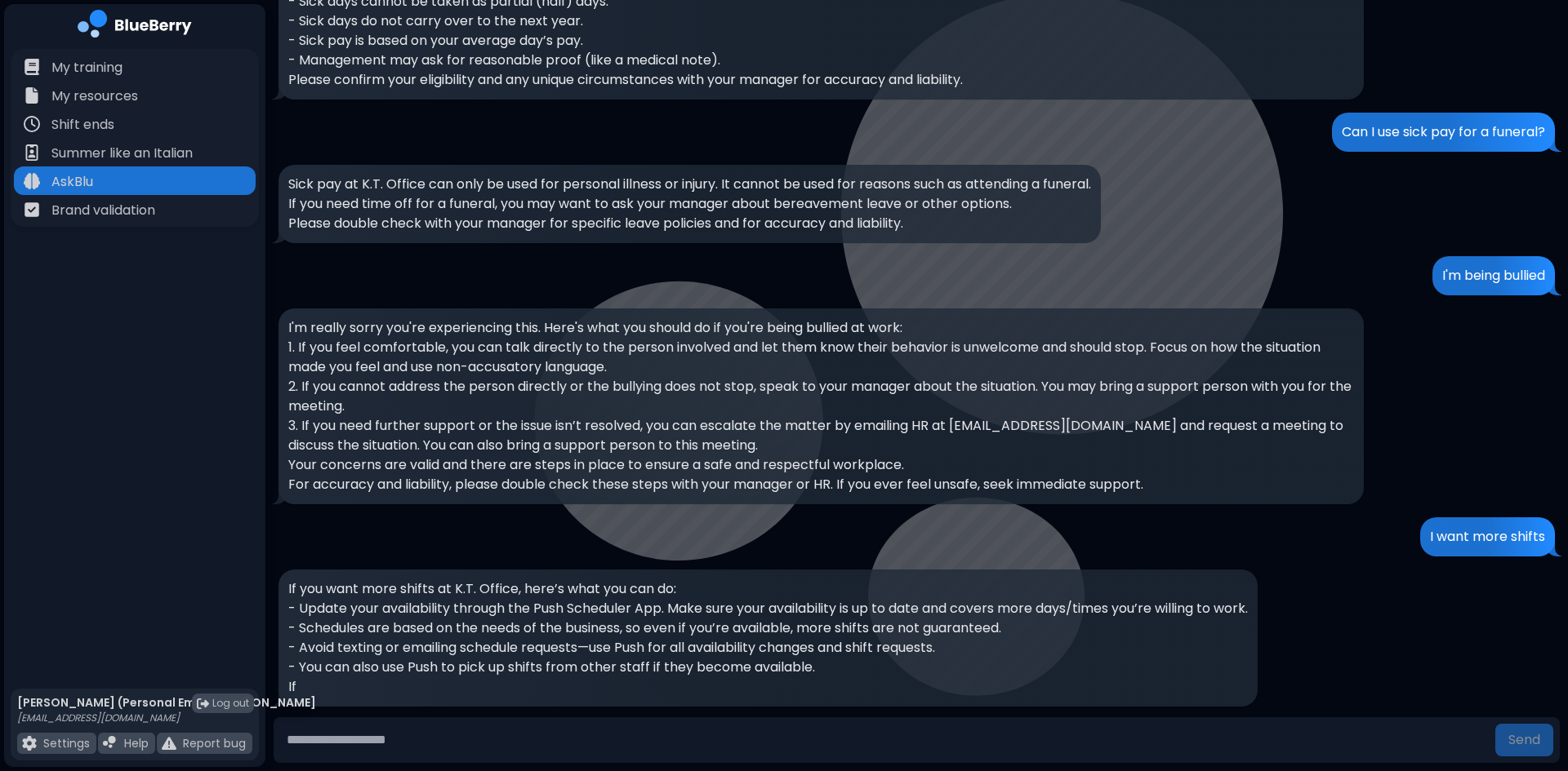
scroll to position [1284, 0]
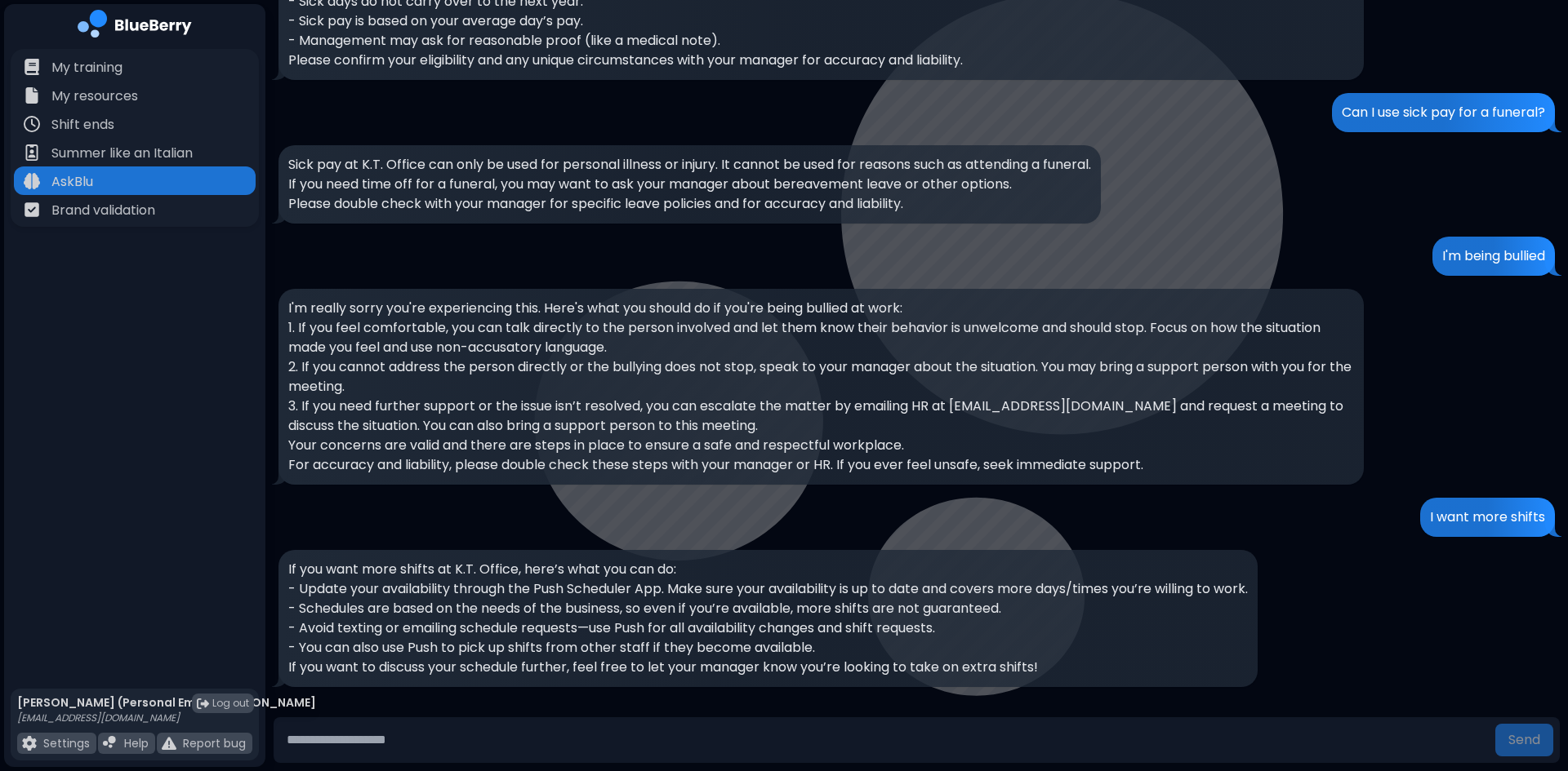
click at [1480, 523] on p "I want more shifts" at bounding box center [1487, 517] width 115 height 20
click at [711, 649] on p "- You can also use Push to pick up shifts from other staff if they become avail…" at bounding box center [768, 648] width 959 height 20
click at [463, 743] on input "text" at bounding box center [884, 740] width 1209 height 33
type input "**********"
click at [1495, 724] on button "Send" at bounding box center [1524, 740] width 58 height 33
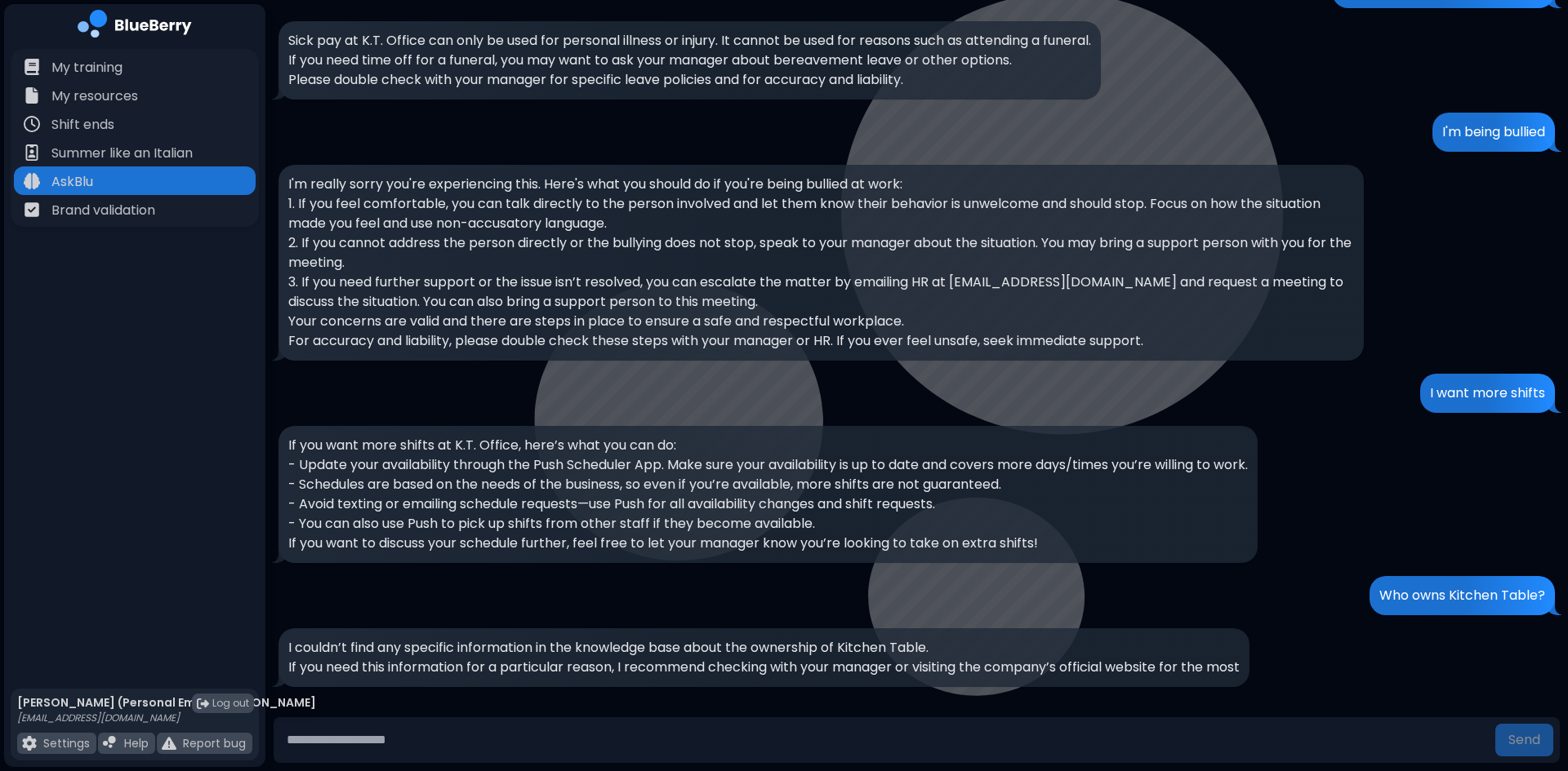
scroll to position [1428, 0]
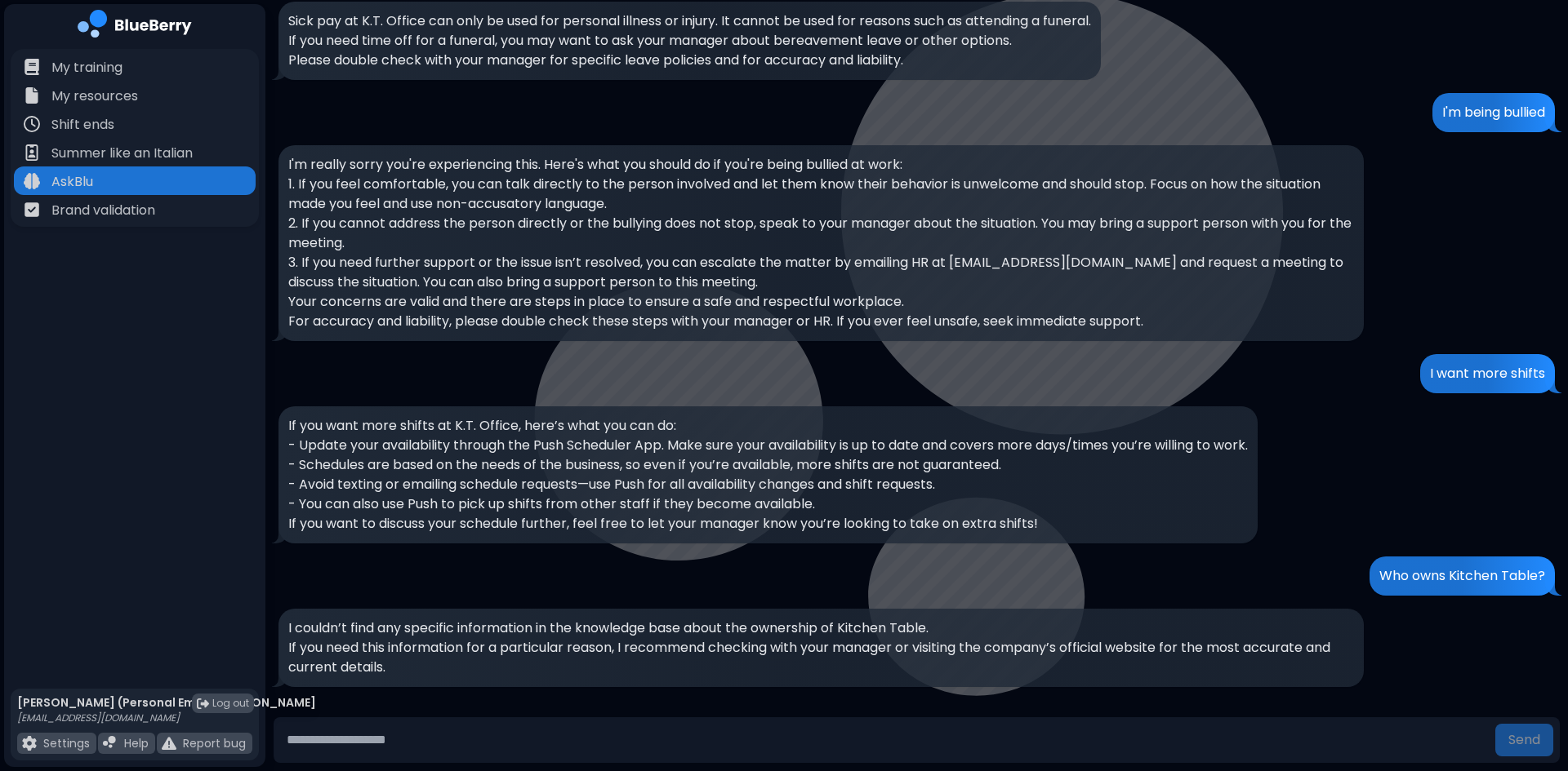
click at [1430, 578] on p "Who owns Kitchen Table?" at bounding box center [1462, 575] width 166 height 20
click at [631, 650] on p "If you need this information for a particular reason, I recommend checking with…" at bounding box center [820, 658] width 1066 height 39
click at [426, 732] on input "text" at bounding box center [884, 740] width 1209 height 33
type input "**********"
click at [1495, 724] on button "Send" at bounding box center [1524, 740] width 58 height 33
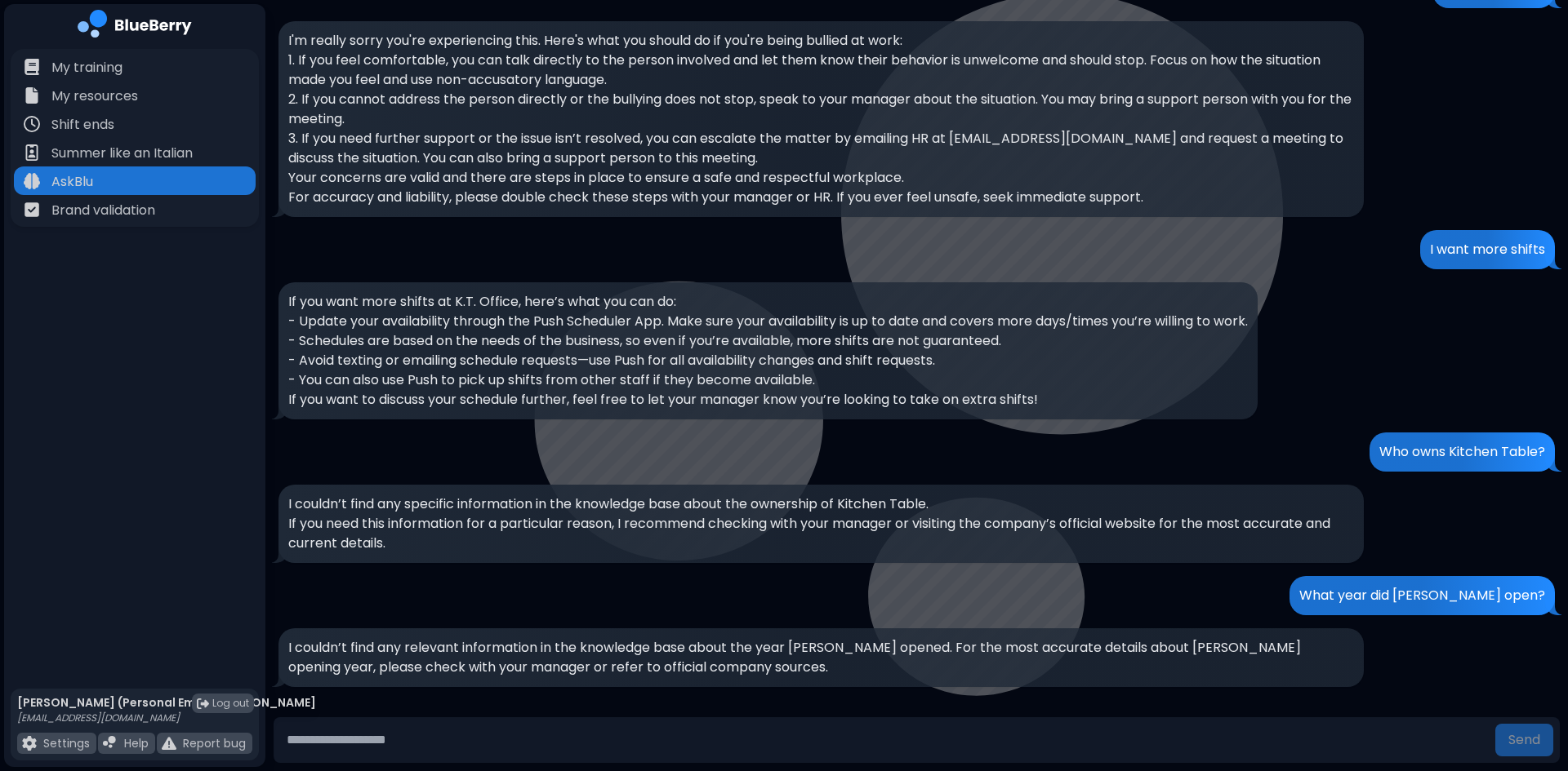
scroll to position [1552, 0]
click at [1443, 592] on p "What year did [PERSON_NAME] open?" at bounding box center [1421, 595] width 245 height 20
click at [591, 653] on p "I couldn’t find any relevant information in the knowledge base about the year […" at bounding box center [820, 658] width 1066 height 39
click at [395, 731] on input "text" at bounding box center [884, 740] width 1209 height 33
type input "*"
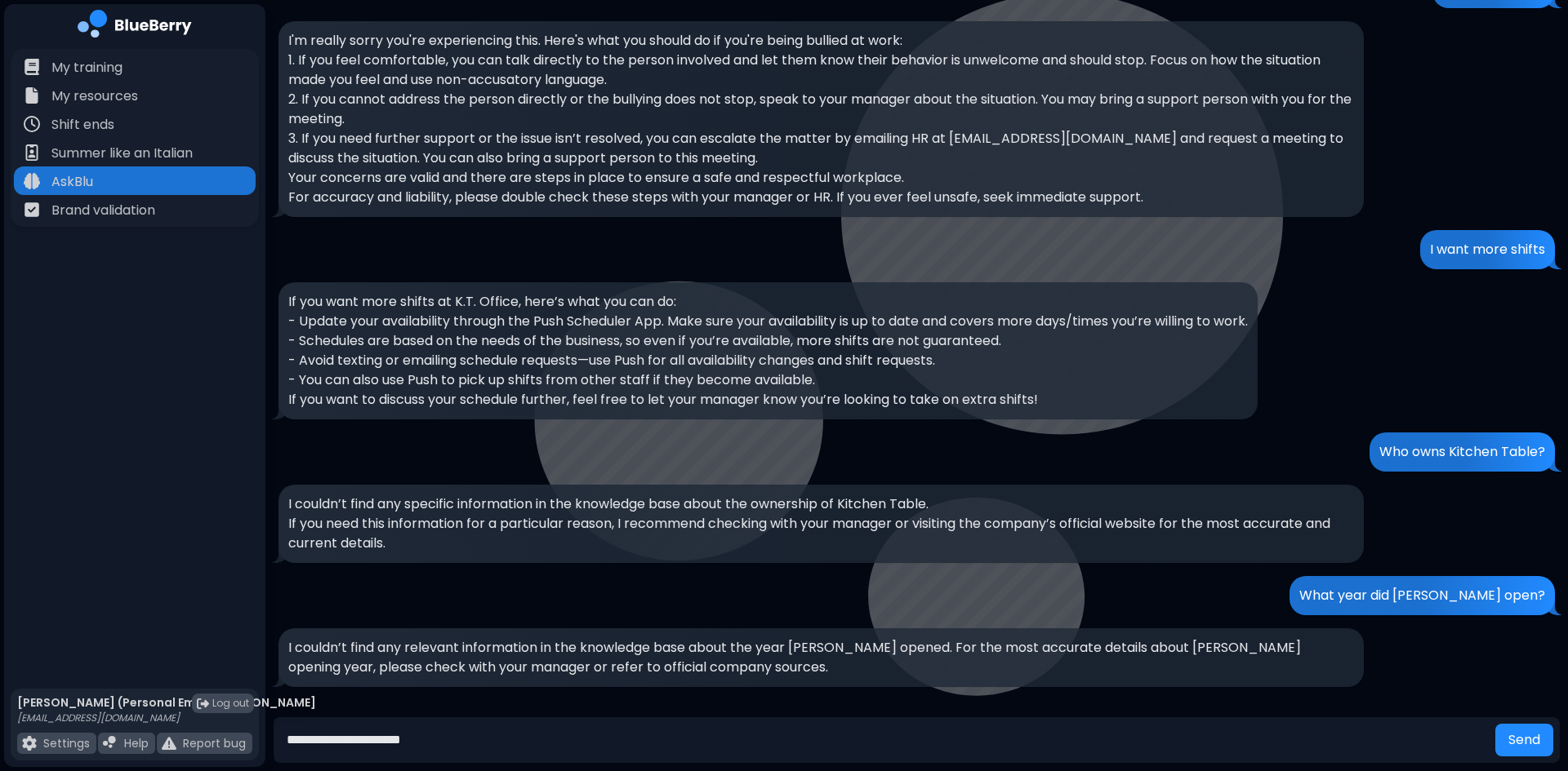
type input "**********"
click at [1495, 724] on button "Send" at bounding box center [1524, 740] width 58 height 33
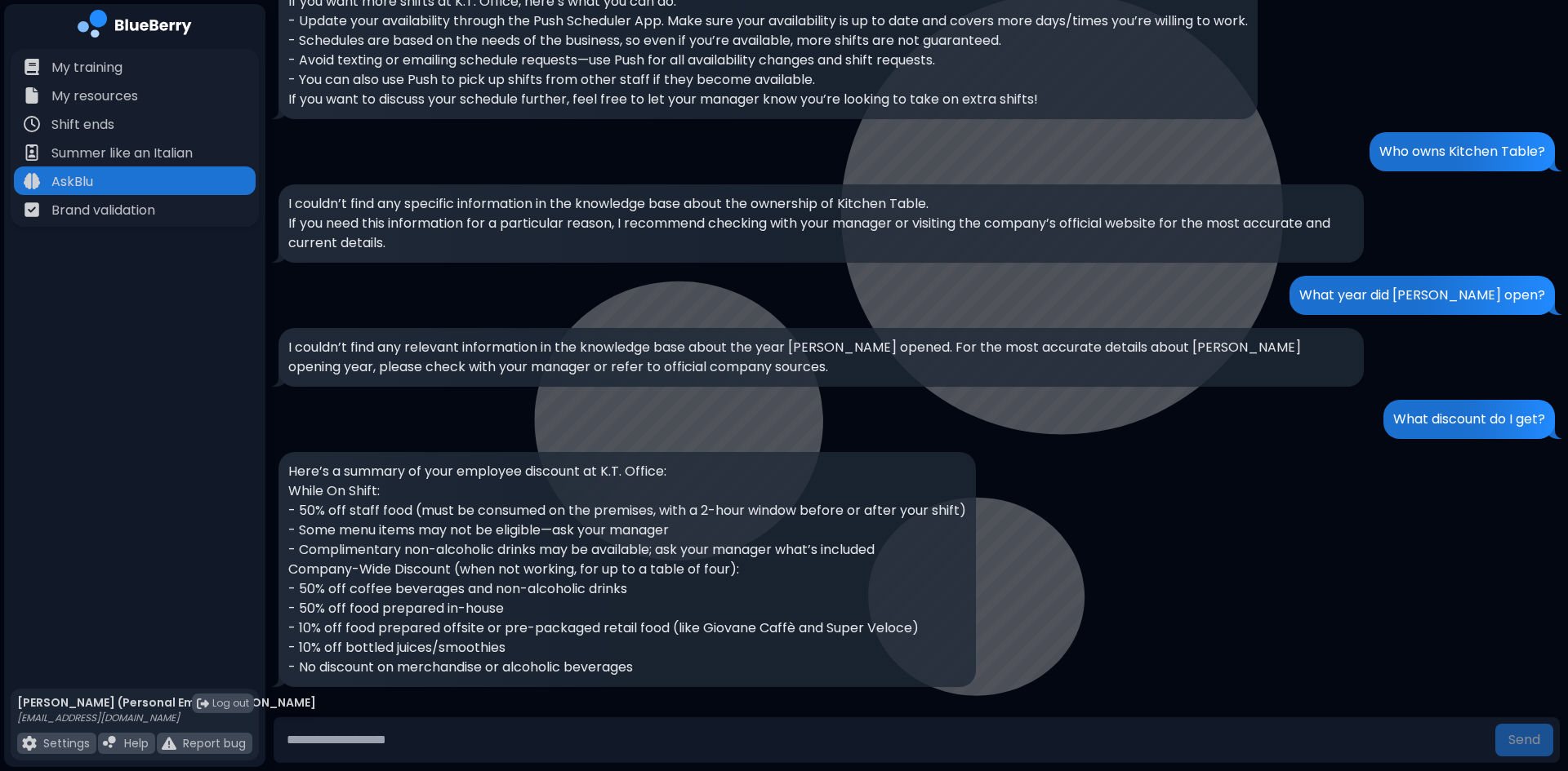
scroll to position [1872, 0]
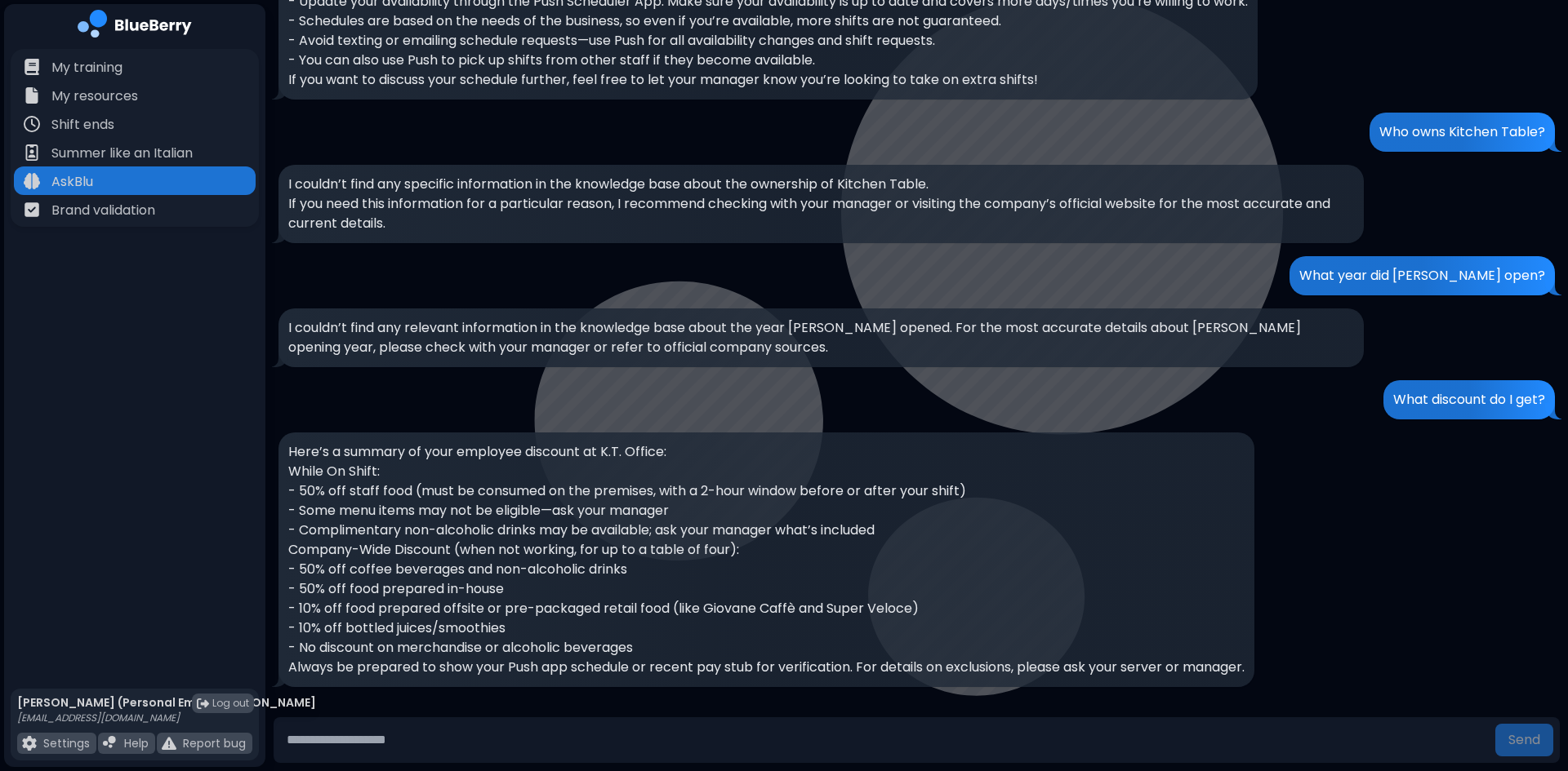
click at [1428, 396] on p "What discount do I get?" at bounding box center [1468, 400] width 151 height 20
click at [634, 621] on p "- 10% off bottled juices/smoothies" at bounding box center [766, 628] width 956 height 20
click at [492, 735] on input "text" at bounding box center [884, 740] width 1209 height 33
type input "**********"
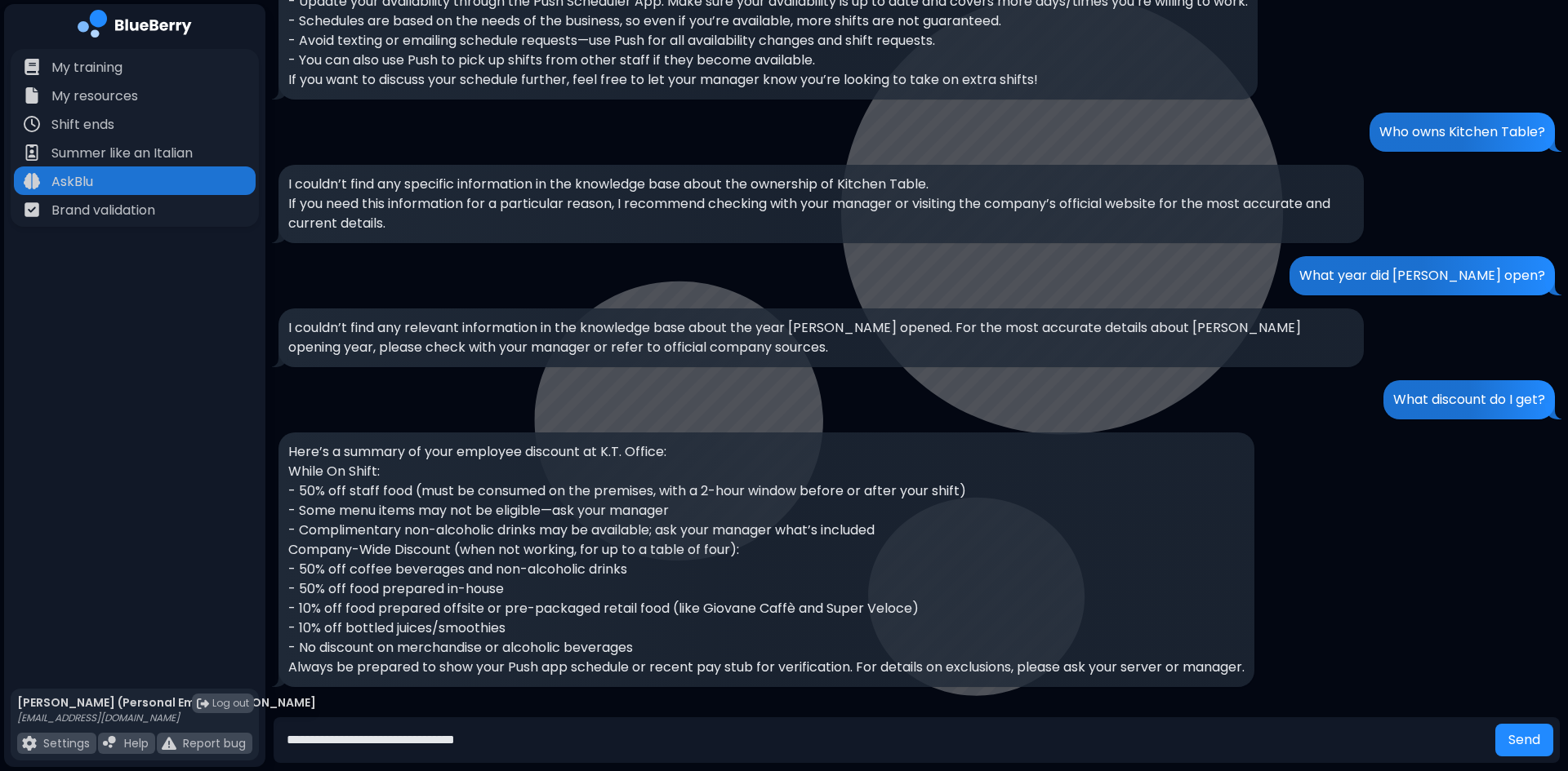
click at [1495, 724] on button "Send" at bounding box center [1524, 740] width 58 height 33
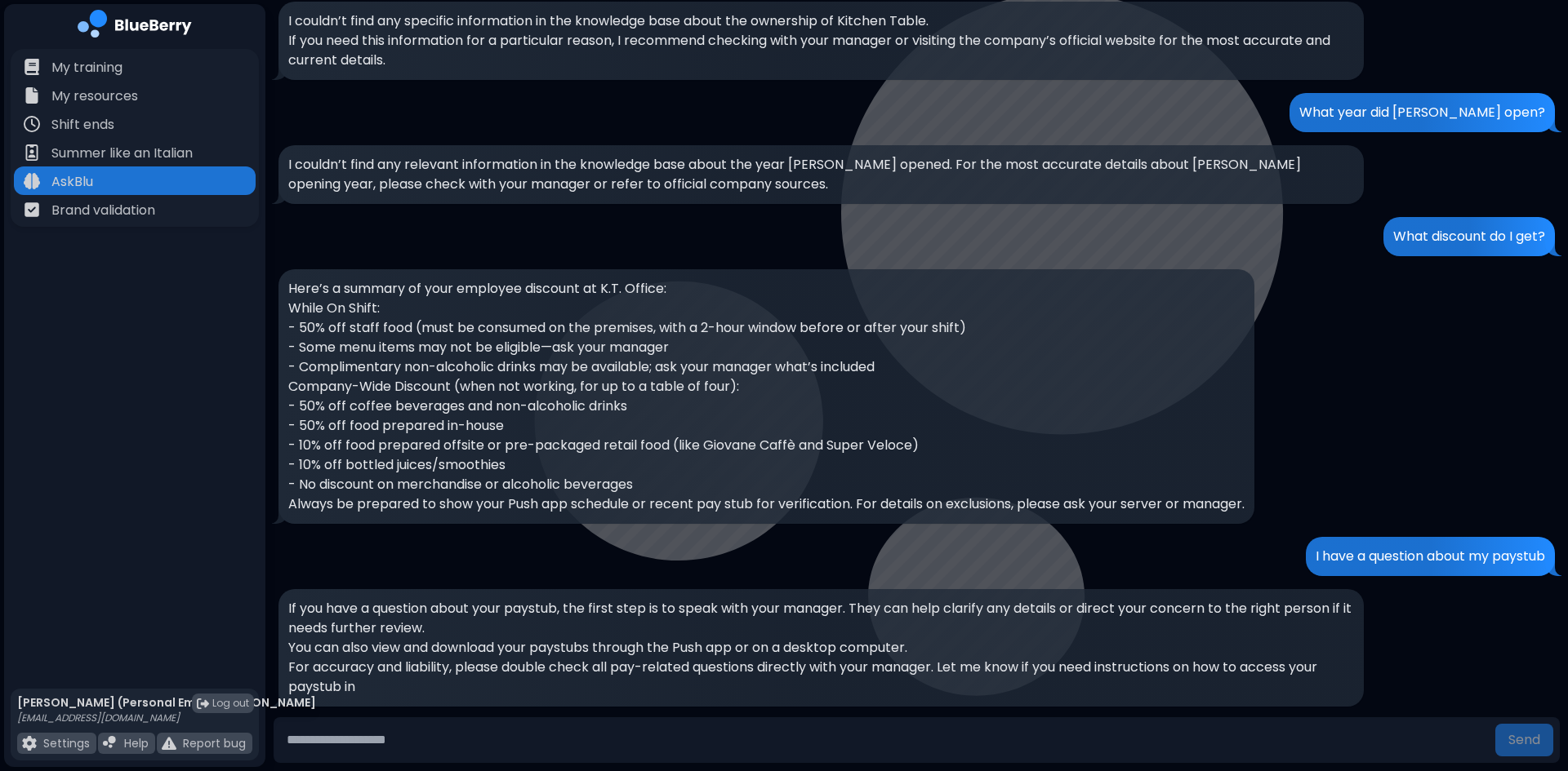
scroll to position [2055, 0]
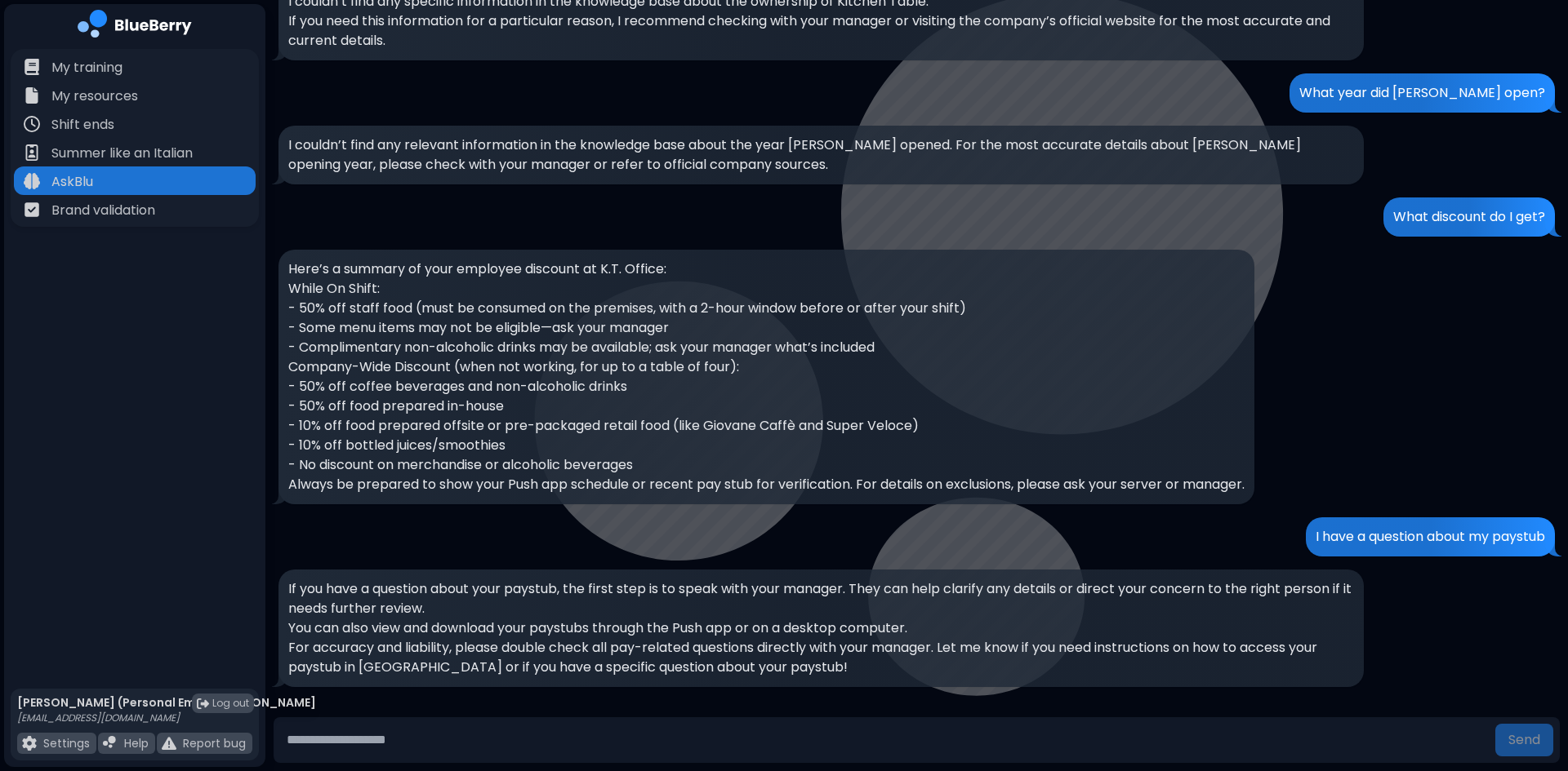
click at [1409, 532] on p "I have a question about my paystub" at bounding box center [1430, 537] width 230 height 20
click at [763, 641] on p "For accuracy and liability, please double check all pay-related questions direc…" at bounding box center [820, 658] width 1066 height 39
click at [402, 743] on input "text" at bounding box center [884, 740] width 1209 height 33
type input "**********"
click at [1495, 724] on button "Send" at bounding box center [1524, 740] width 58 height 33
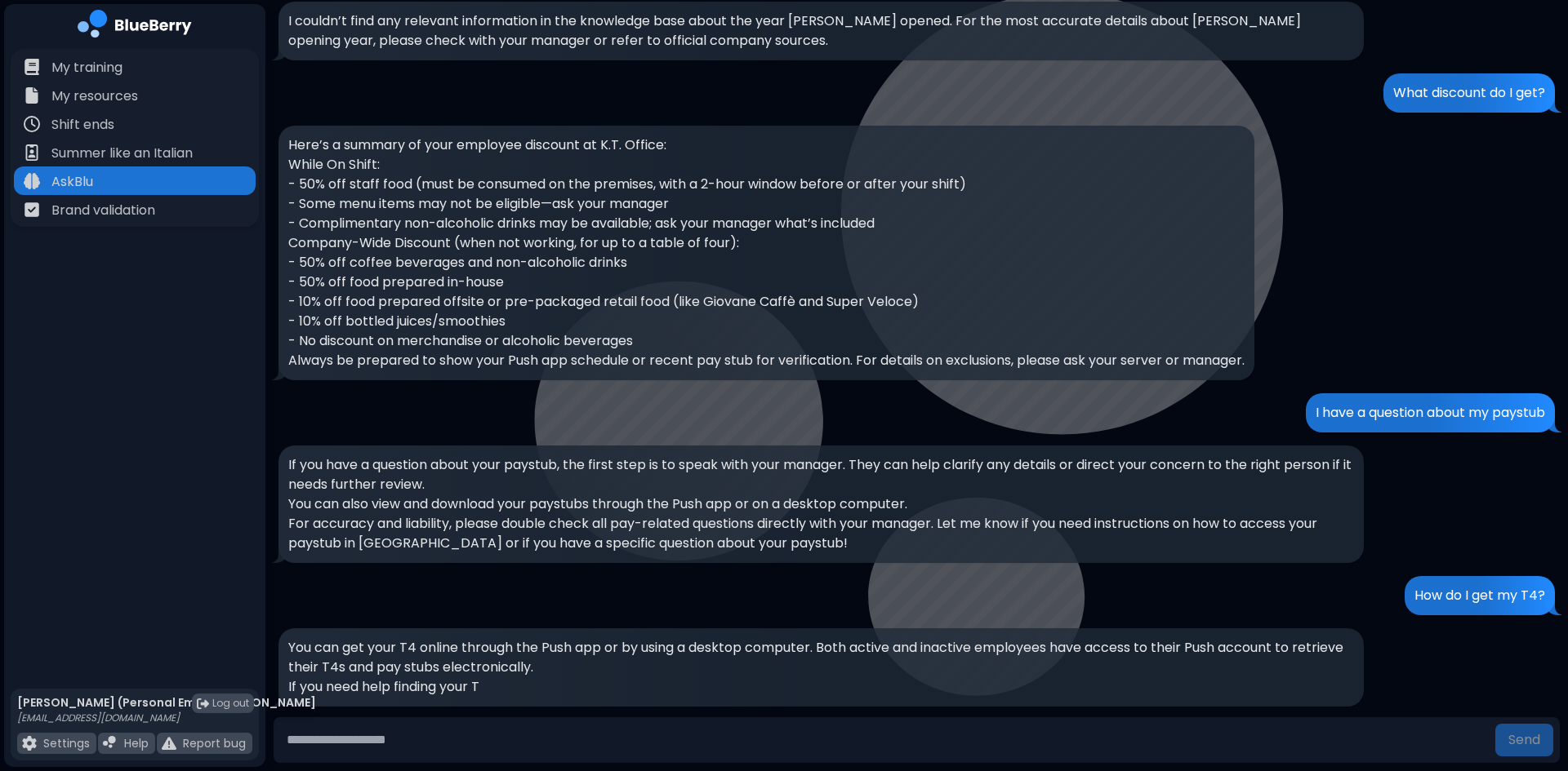
scroll to position [2198, 0]
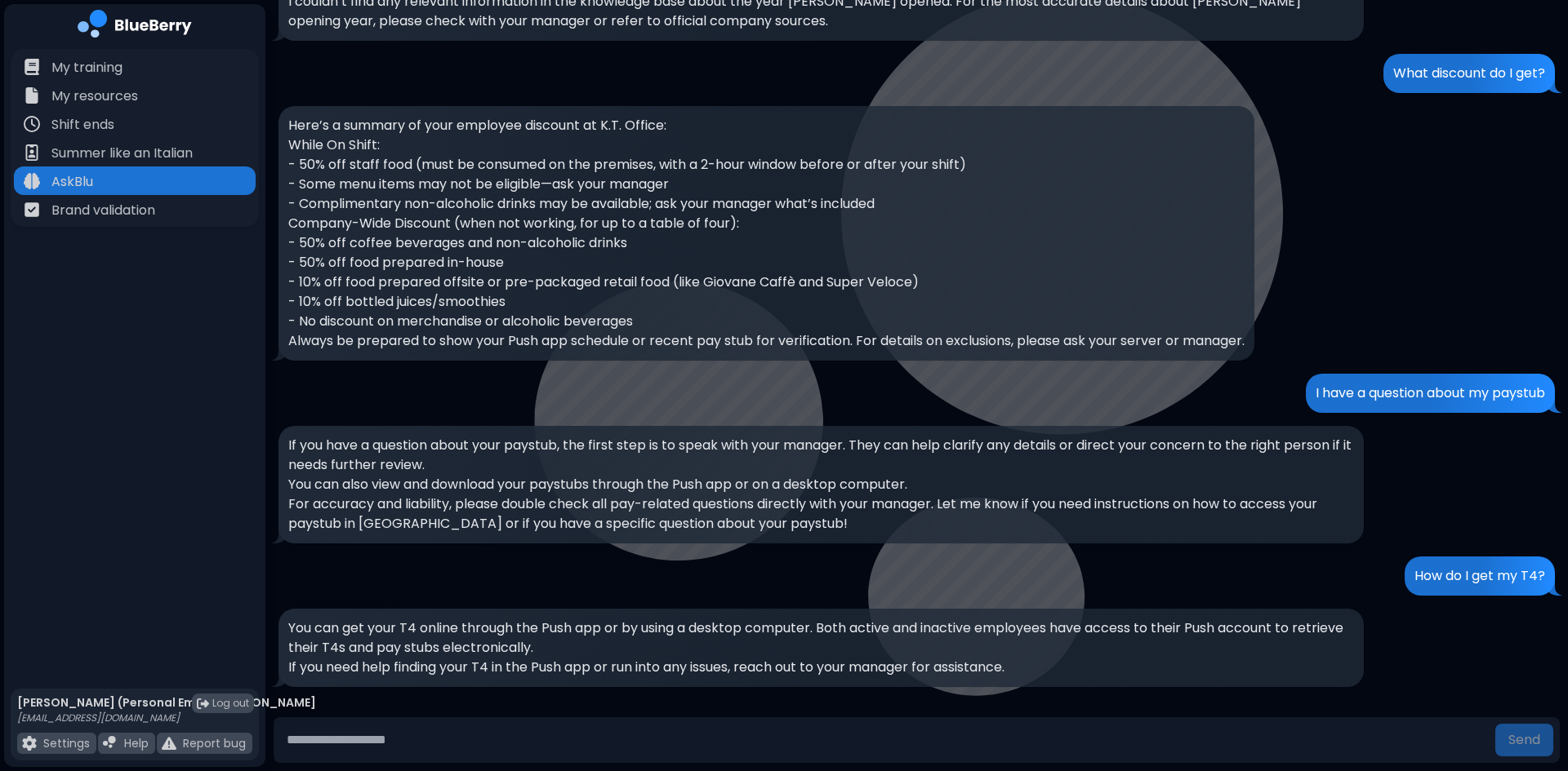
click at [1475, 571] on p "How do I get my T4?" at bounding box center [1479, 575] width 131 height 20
click at [738, 658] on p "If you need help finding your T4 in the Push app or run into any issues, reach …" at bounding box center [820, 668] width 1066 height 20
